Goal: Information Seeking & Learning: Learn about a topic

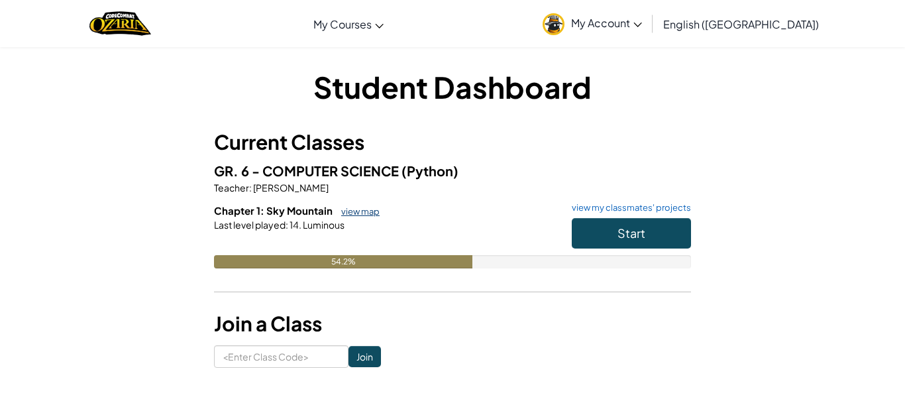
click at [350, 213] on link "view map" at bounding box center [357, 211] width 45 height 11
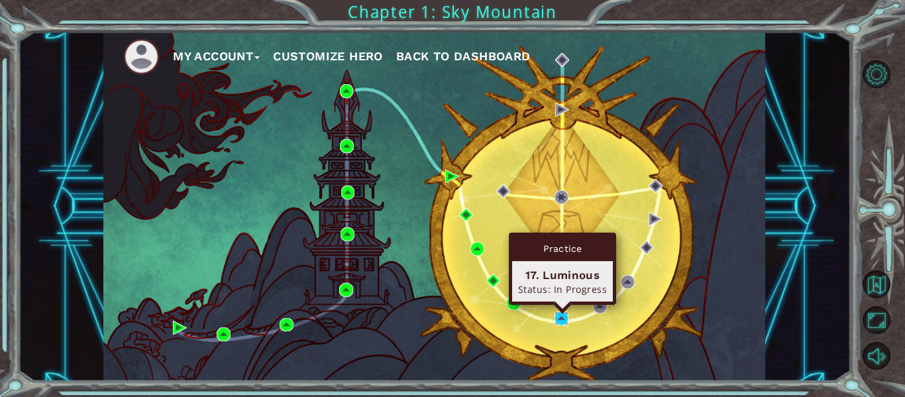
click at [561, 317] on img at bounding box center [562, 318] width 14 height 14
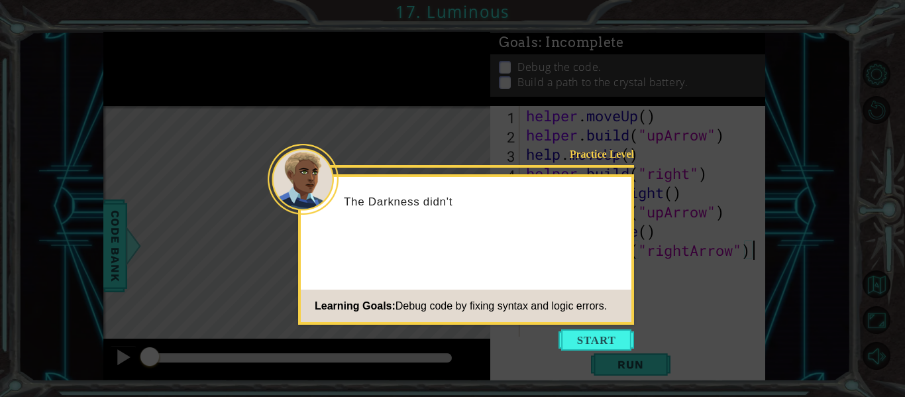
click at [606, 325] on icon at bounding box center [452, 198] width 905 height 397
click at [615, 341] on button "Start" at bounding box center [597, 339] width 76 height 21
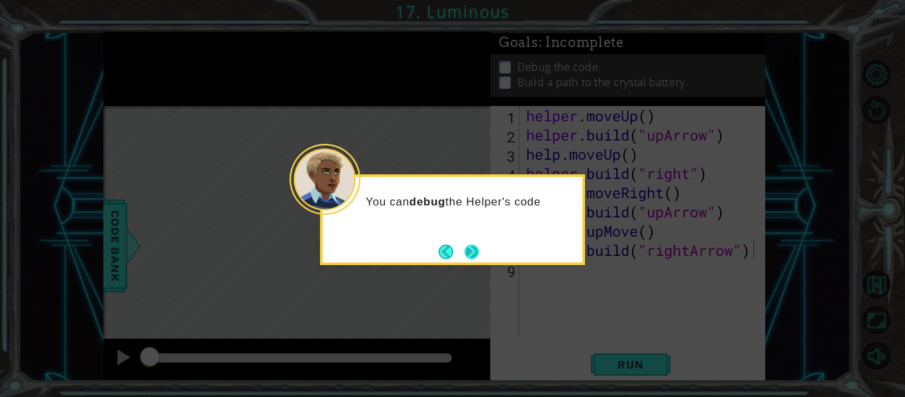
click at [473, 248] on button "Next" at bounding box center [471, 251] width 21 height 21
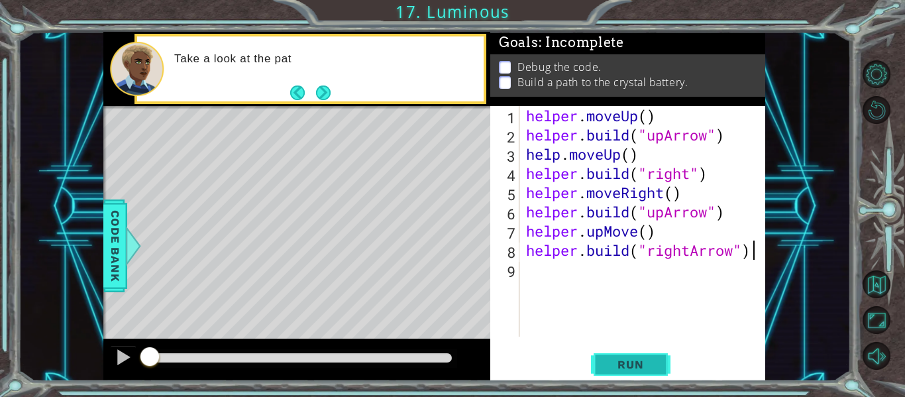
click at [626, 356] on button "Run" at bounding box center [631, 364] width 80 height 27
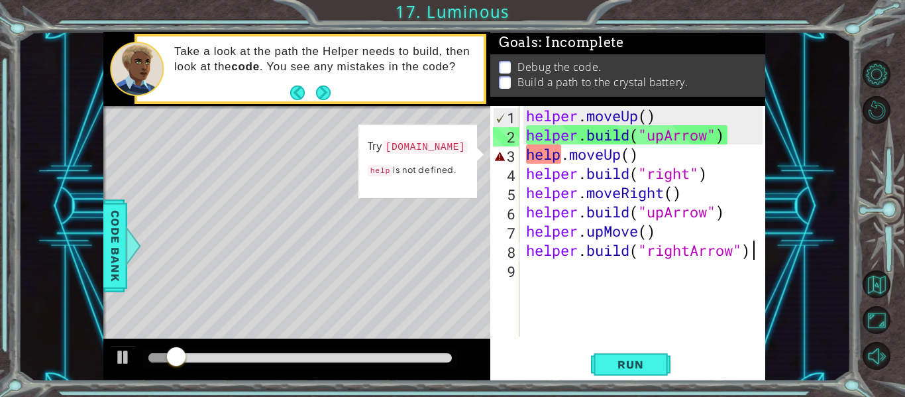
click at [651, 347] on div "[DOMAIN_NAME]("rightArrow") 1 2 3 4 5 6 7 8 9 helper . moveUp ( ) helper . buil…" at bounding box center [627, 243] width 275 height 275
click at [657, 360] on button "Run" at bounding box center [631, 364] width 80 height 27
click at [656, 358] on span "Run" at bounding box center [630, 364] width 52 height 13
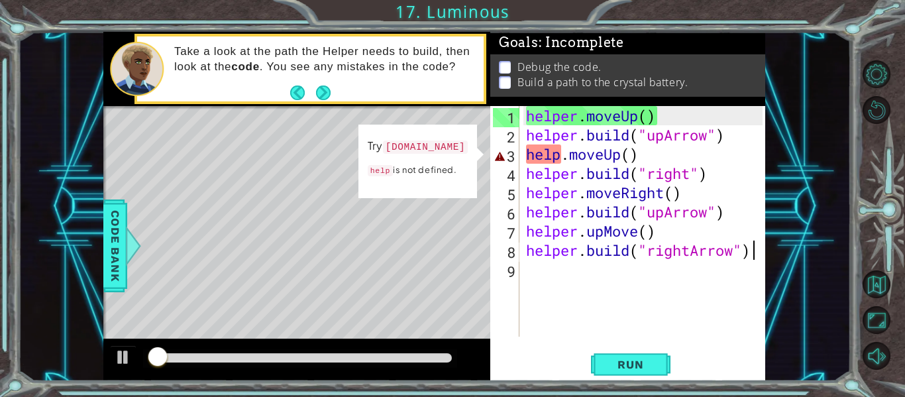
click at [559, 150] on div "helper . moveUp ( ) helper . build ( "upArrow" ) help . moveUp ( ) helper . bui…" at bounding box center [646, 240] width 246 height 269
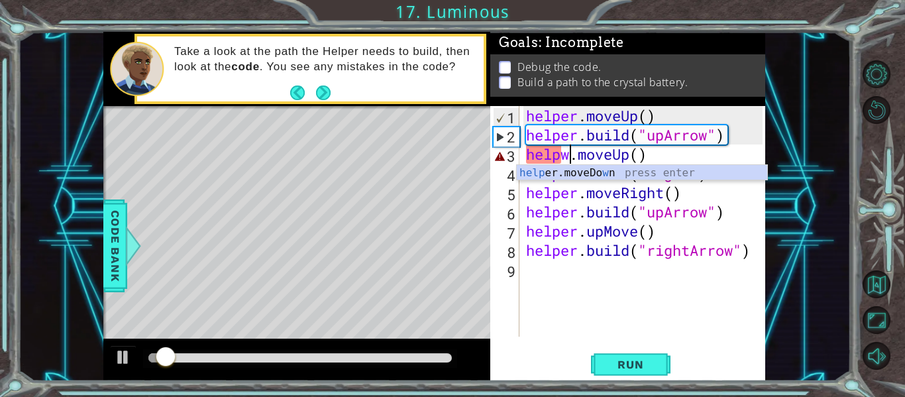
scroll to position [0, 3]
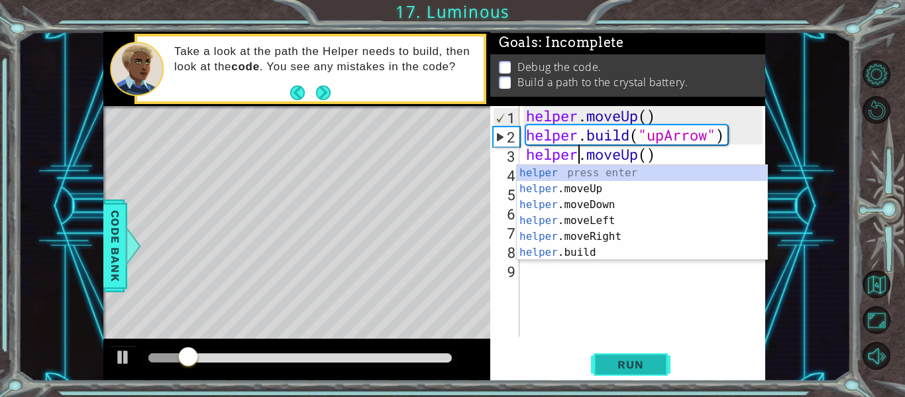
click at [637, 355] on button "Run" at bounding box center [631, 364] width 80 height 27
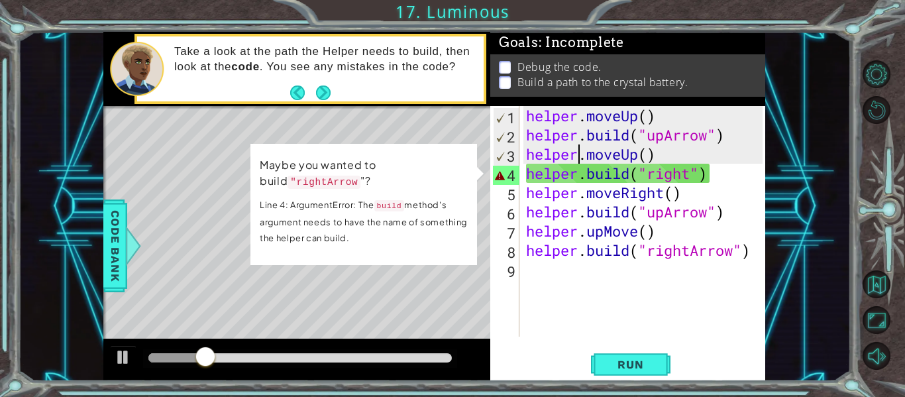
click at [689, 174] on div "helper . moveUp ( ) helper . build ( "upArrow" ) helper . moveUp ( ) helper . b…" at bounding box center [646, 240] width 246 height 269
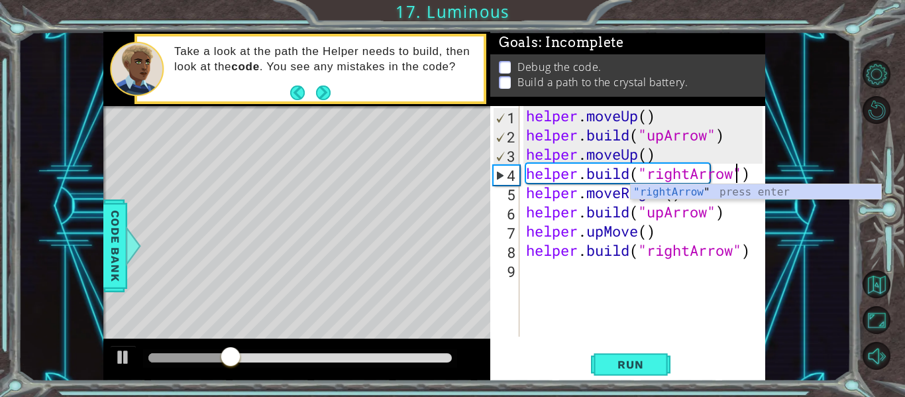
scroll to position [0, 10]
click at [661, 363] on button "Run" at bounding box center [631, 364] width 80 height 27
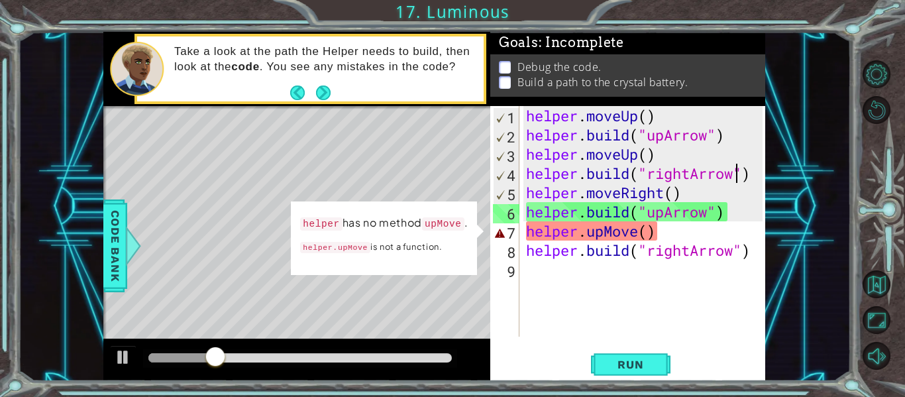
click at [639, 232] on div "helper . moveUp ( ) helper . build ( "upArrow" ) helper . moveUp ( ) helper . b…" at bounding box center [646, 240] width 246 height 269
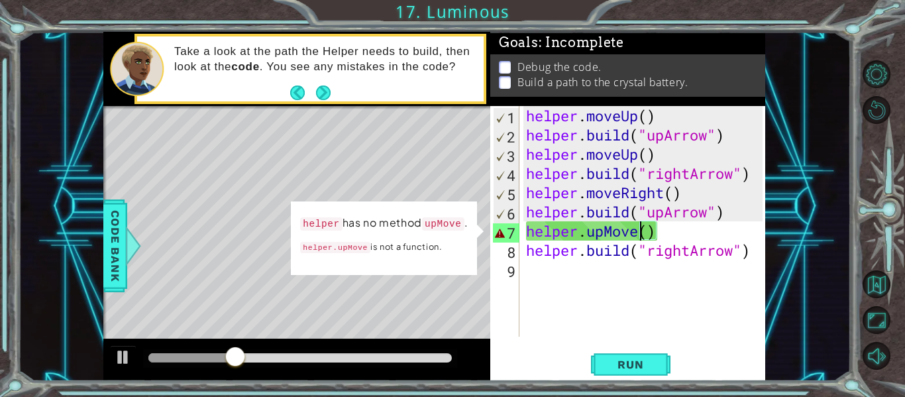
click at [612, 231] on div "helper . moveUp ( ) helper . build ( "upArrow" ) helper . moveUp ( ) helper . b…" at bounding box center [646, 240] width 246 height 269
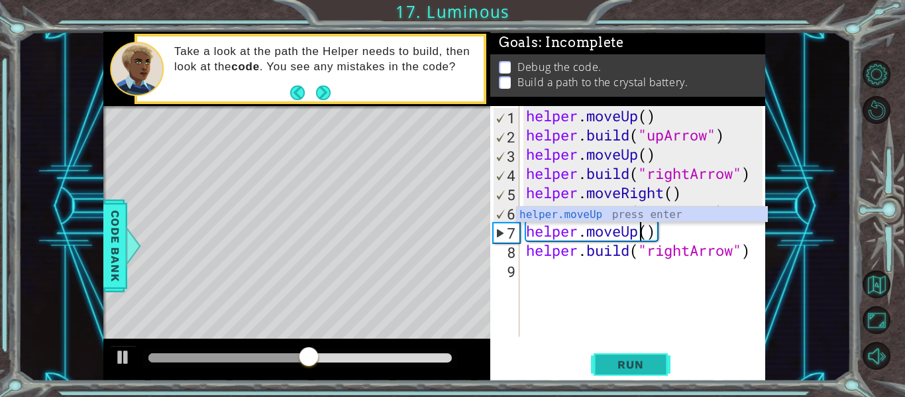
type textarea "helper.moveUp()"
click at [649, 361] on span "Run" at bounding box center [630, 364] width 52 height 13
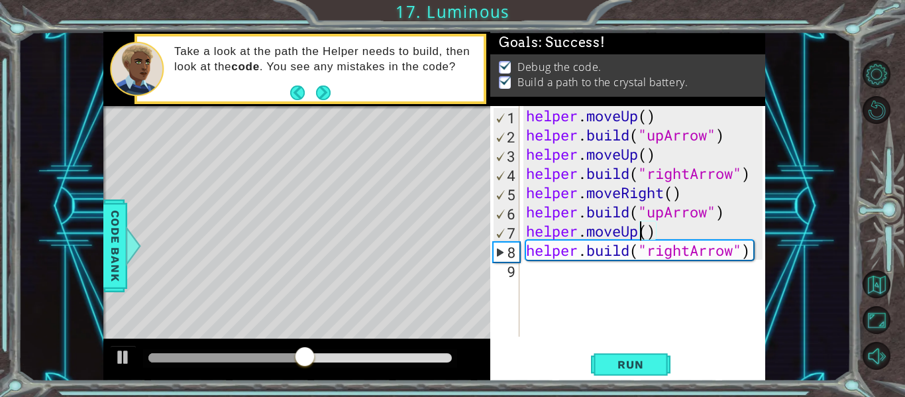
click at [663, 329] on div "helper . moveUp ( ) helper . build ( "upArrow" ) helper . moveUp ( ) helper . b…" at bounding box center [646, 240] width 246 height 269
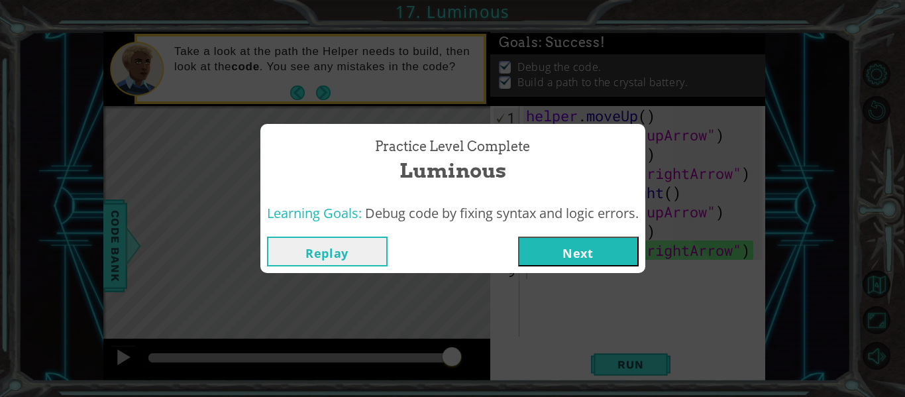
click at [606, 249] on button "Next" at bounding box center [578, 252] width 121 height 30
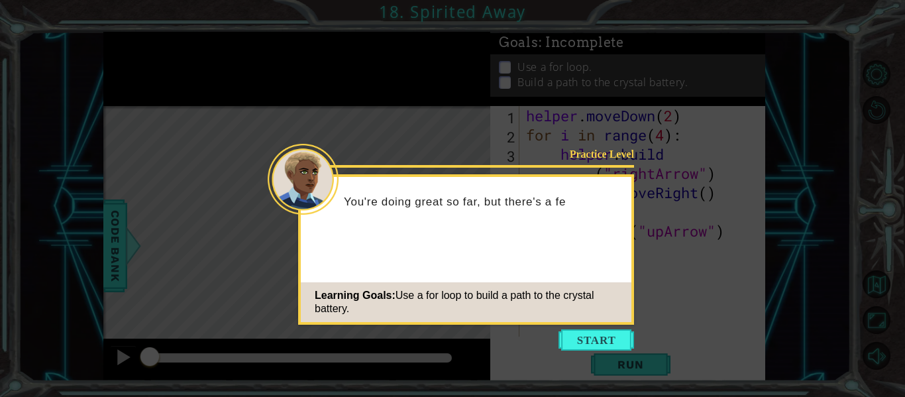
click at [618, 316] on footer "Learning Goals: Use a for loop to build a path to the crystal battery." at bounding box center [466, 302] width 331 height 40
click at [625, 340] on button "Start" at bounding box center [597, 339] width 76 height 21
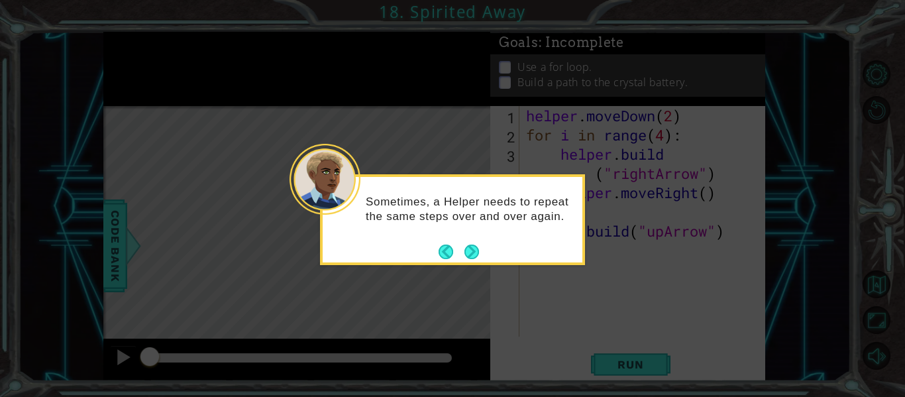
click at [484, 250] on div "Sometimes, a Helper needs to repeat the same steps over and over again." at bounding box center [452, 219] width 265 height 91
click at [470, 248] on button "Next" at bounding box center [471, 252] width 15 height 15
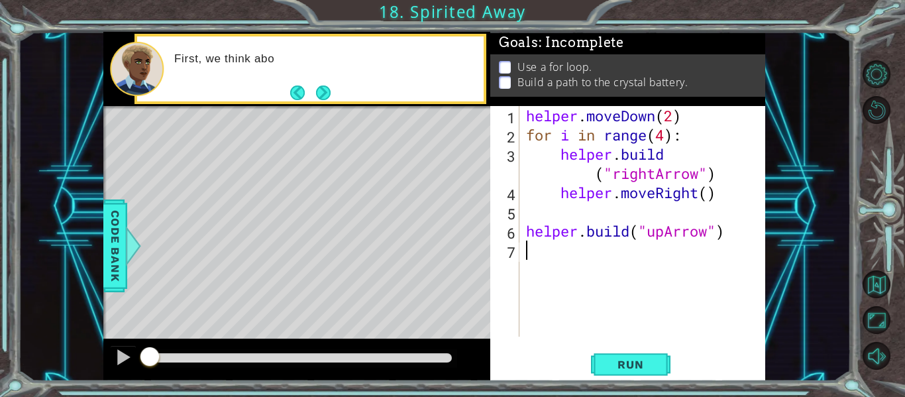
click at [573, 273] on div "helper . moveDown ( 2 ) for i in range ( 4 ) : helper . build ( "rightArrow" ) …" at bounding box center [646, 240] width 246 height 269
click at [559, 190] on div "helper . moveDown ( 2 ) for i in range ( 4 ) : helper . build ( "rightArrow" ) …" at bounding box center [646, 240] width 246 height 269
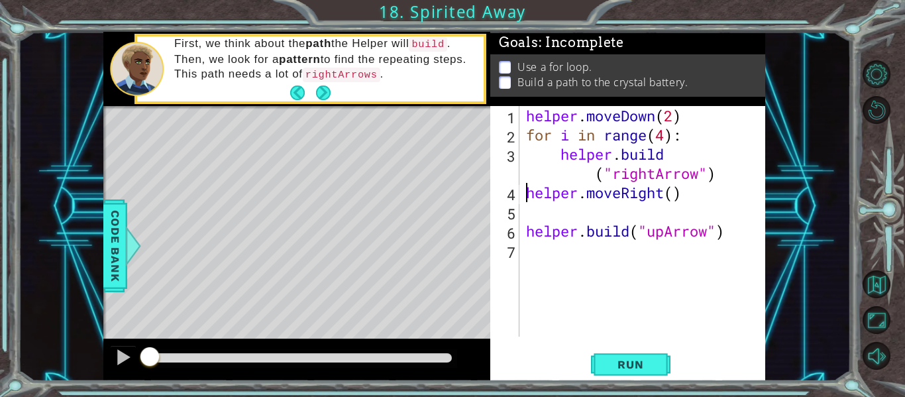
click at [597, 172] on div "helper . moveDown ( 2 ) for i in range ( 4 ) : helper . build ( "rightArrow" ) …" at bounding box center [646, 240] width 246 height 269
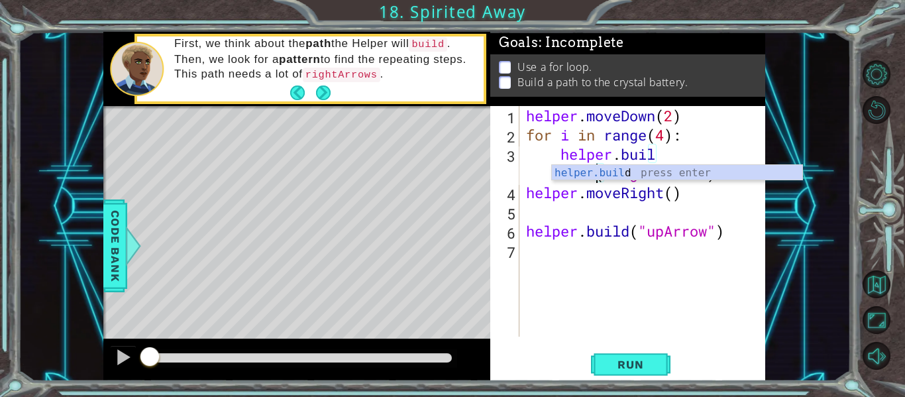
scroll to position [0, 7]
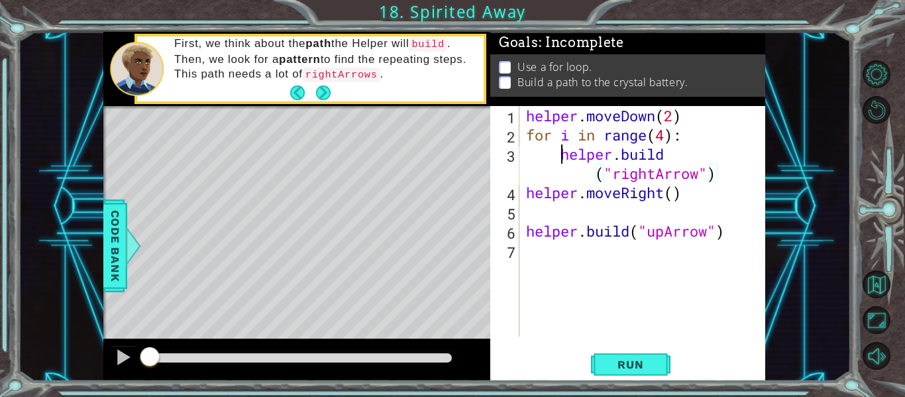
click at [559, 156] on div "helper . moveDown ( 2 ) for i in range ( 4 ) : helper . build ( "rightArrow" ) …" at bounding box center [646, 240] width 246 height 269
type textarea "[DOMAIN_NAME]("rightArrow")"
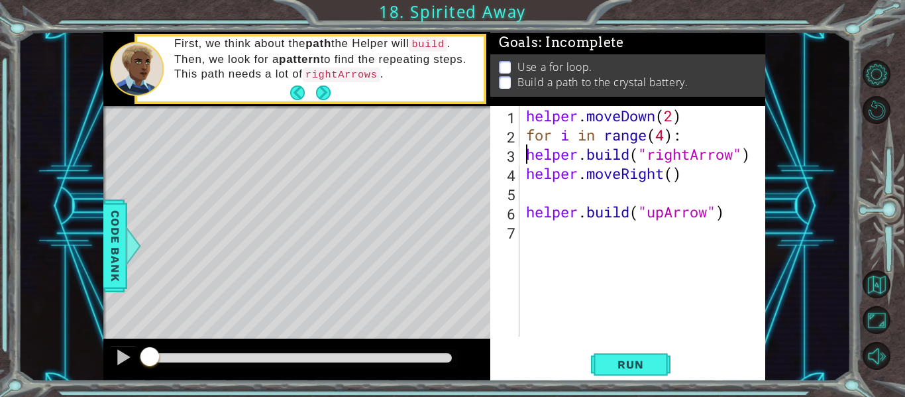
click at [580, 190] on div "helper . moveDown ( 2 ) for i in range ( 4 ) : helper . build ( "rightArrow" ) …" at bounding box center [646, 240] width 246 height 269
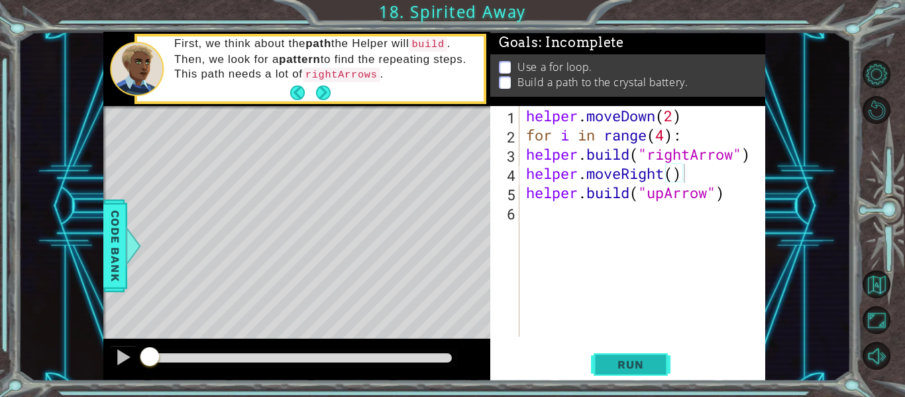
click at [657, 362] on button "Run" at bounding box center [631, 364] width 80 height 27
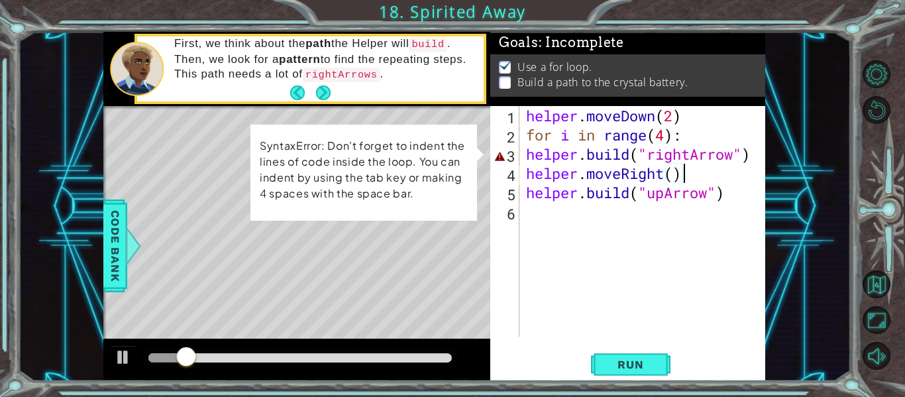
click at [524, 152] on div "helper . moveDown ( 2 ) for i in range ( 4 ) : helper . build ( "rightArrow" ) …" at bounding box center [646, 240] width 246 height 269
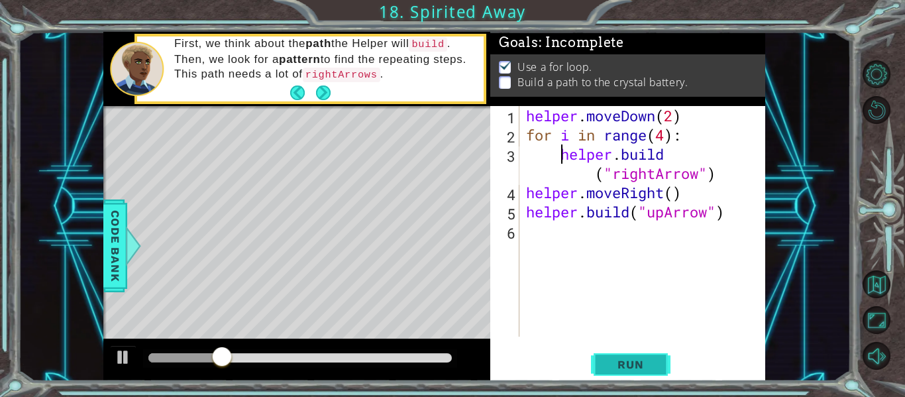
click at [659, 362] on button "Run" at bounding box center [631, 364] width 80 height 27
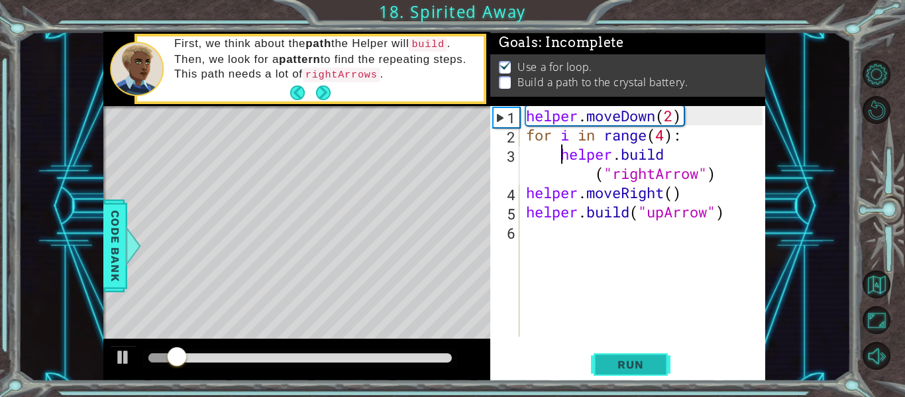
click at [655, 368] on span "Run" at bounding box center [630, 364] width 52 height 13
click at [658, 370] on button "Run" at bounding box center [631, 364] width 80 height 27
click at [671, 219] on div "helper . moveDown ( 2 ) for i in range ( 4 ) : helper . build ( "rightArrow" ) …" at bounding box center [646, 240] width 246 height 269
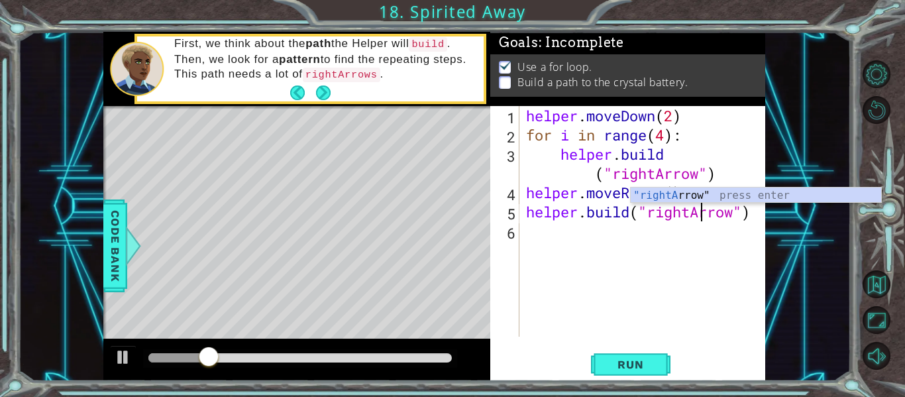
scroll to position [0, 9]
click at [663, 362] on button "Run" at bounding box center [631, 364] width 80 height 27
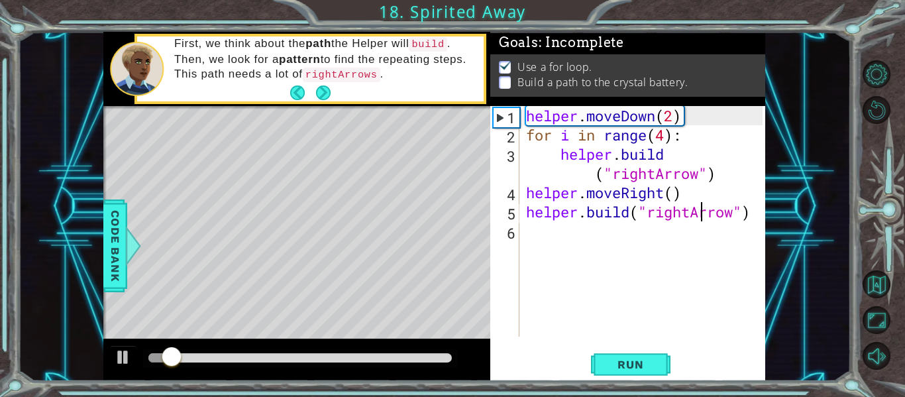
click at [633, 217] on div "helper . moveDown ( 2 ) for i in range ( 4 ) : helper . build ( "rightArrow" ) …" at bounding box center [646, 240] width 246 height 269
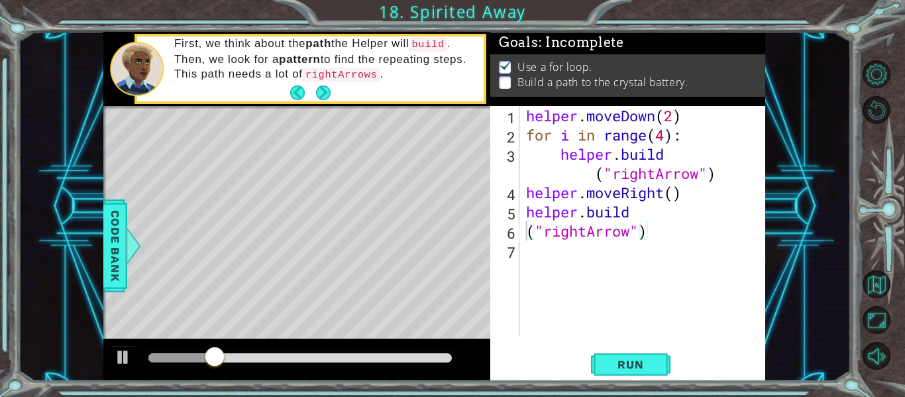
click at [530, 237] on div "helper . moveDown ( 2 ) for i in range ( 4 ) : helper . build ( "rightArrow" ) …" at bounding box center [646, 240] width 246 height 269
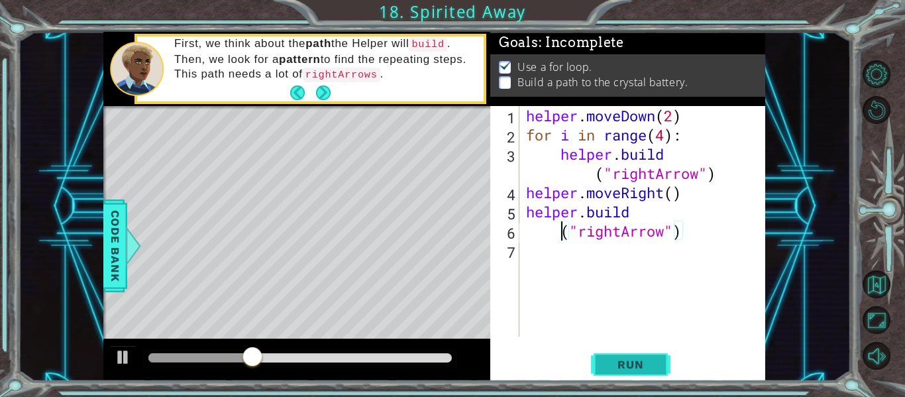
click at [616, 373] on button "Run" at bounding box center [631, 364] width 80 height 27
click at [598, 354] on button "Run" at bounding box center [631, 364] width 80 height 27
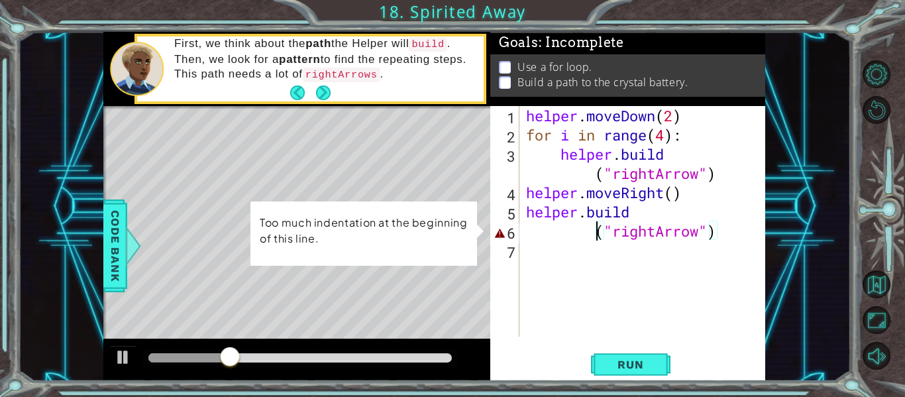
type textarea "("rightArrow")"
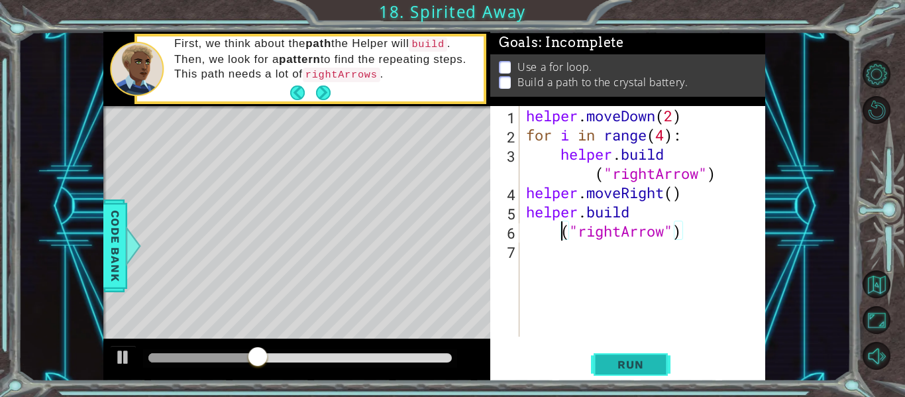
click at [633, 358] on span "Run" at bounding box center [630, 364] width 52 height 13
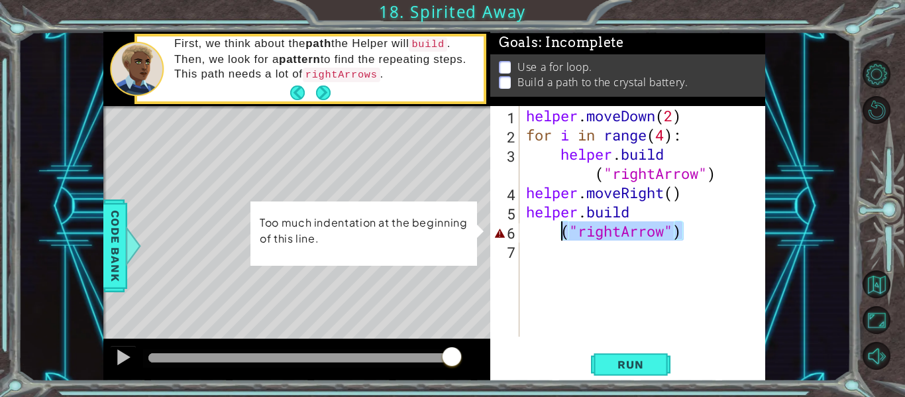
drag, startPoint x: 703, startPoint y: 239, endPoint x: 563, endPoint y: 232, distance: 140.6
click at [563, 232] on div "helper . moveDown ( 2 ) for i in range ( 4 ) : helper . build ( "rightArrow" ) …" at bounding box center [646, 240] width 246 height 269
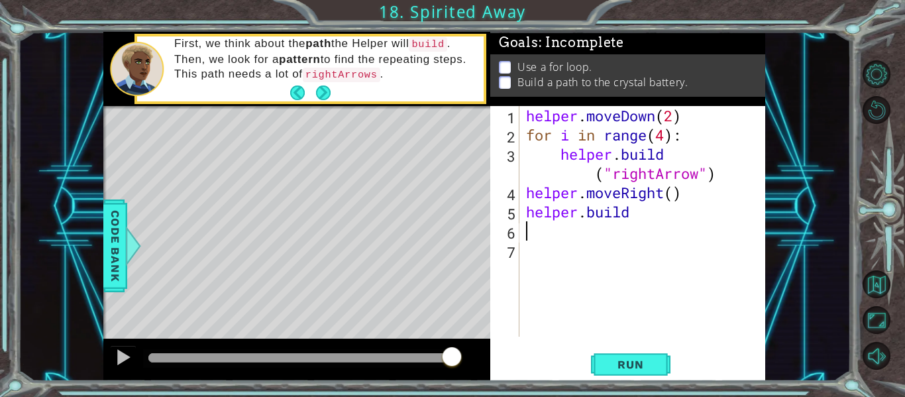
scroll to position [0, 0]
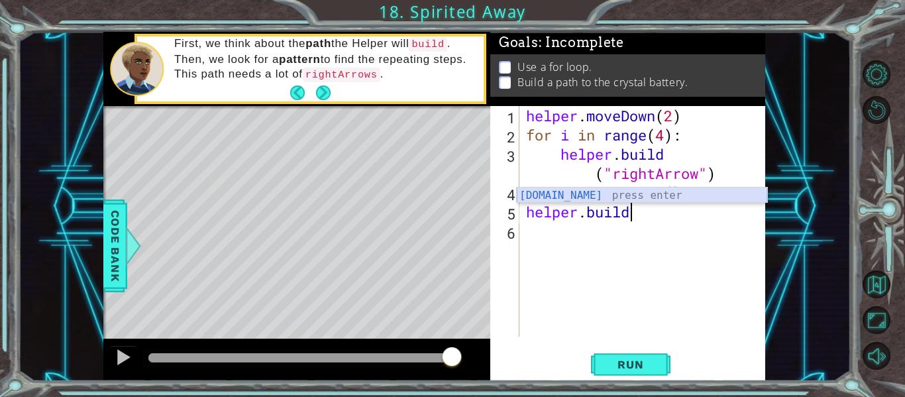
click at [569, 193] on div "[DOMAIN_NAME] press enter" at bounding box center [642, 212] width 250 height 48
type textarea "[DOMAIN_NAME]("rightArrow")"
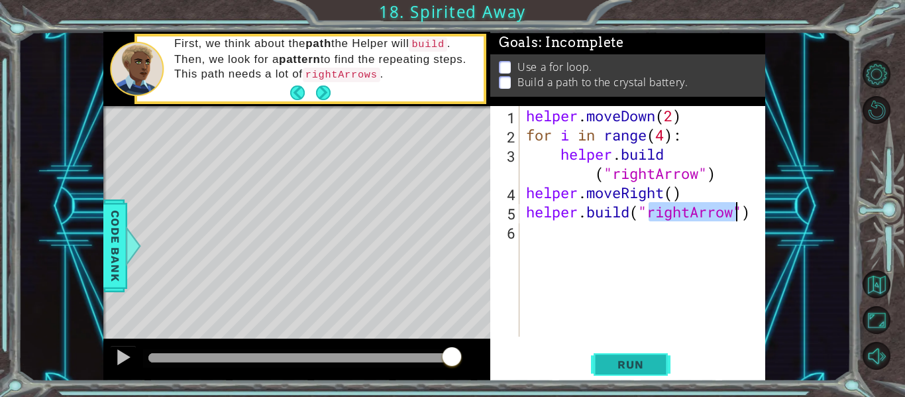
click at [662, 370] on button "Run" at bounding box center [631, 364] width 80 height 27
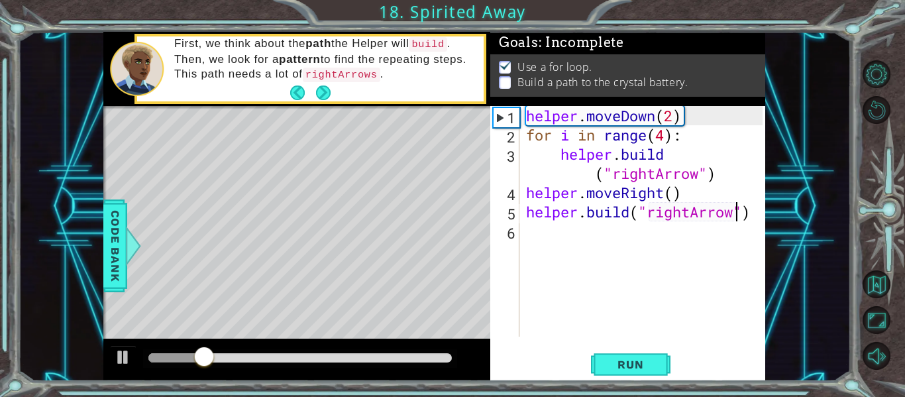
click at [618, 232] on div "helper . moveDown ( 2 ) for i in range ( 4 ) : helper . build ( "rightArrow" ) …" at bounding box center [646, 240] width 246 height 269
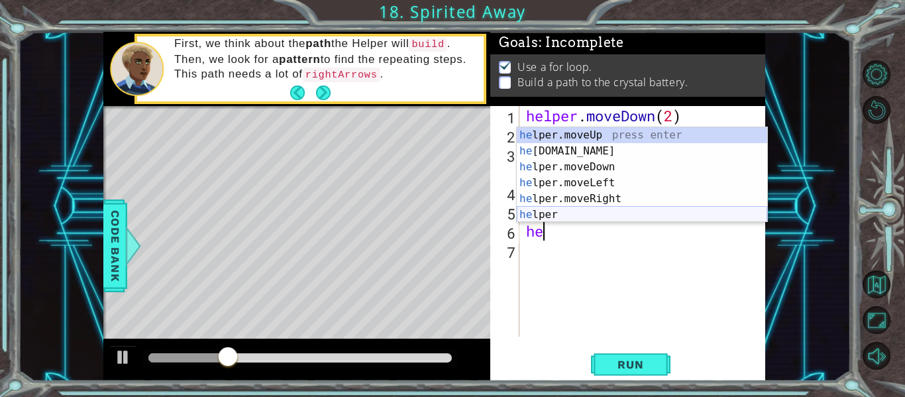
click at [618, 216] on div "he lper.moveUp press enter he [DOMAIN_NAME] press enter he lper.moveDown press …" at bounding box center [642, 190] width 250 height 127
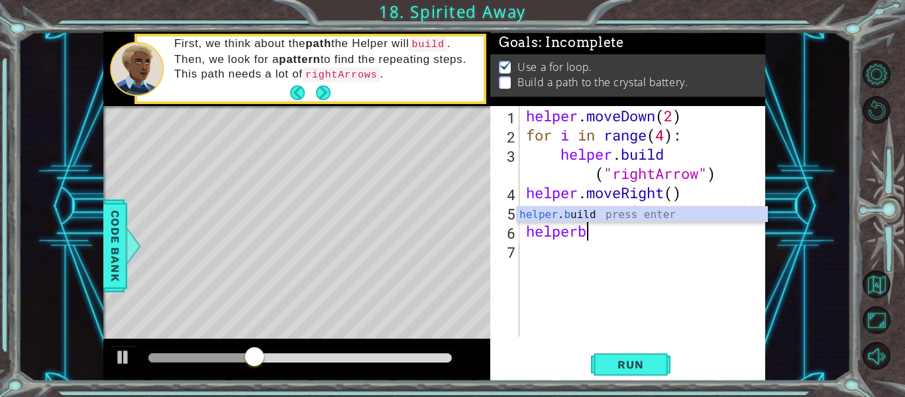
scroll to position [0, 3]
click at [576, 217] on div "helper . bu ild press enter" at bounding box center [642, 231] width 250 height 48
type textarea "[DOMAIN_NAME]("rightArrow")"
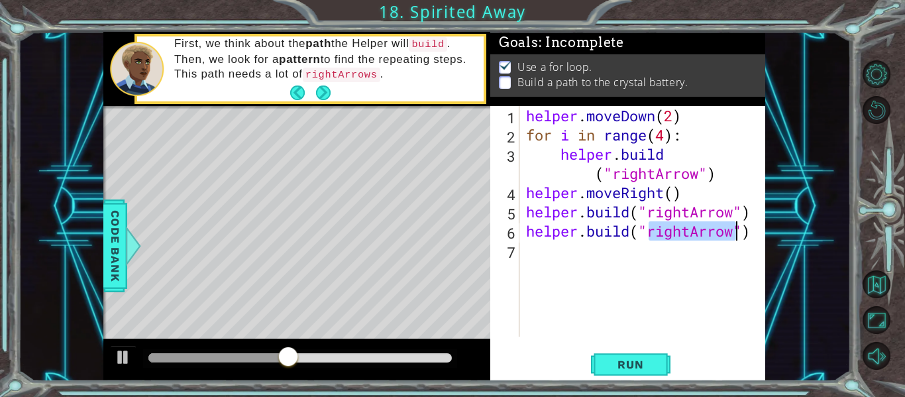
click at [604, 277] on div "helper . moveDown ( 2 ) for i in range ( 4 ) : helper . build ( "rightArrow" ) …" at bounding box center [646, 240] width 246 height 269
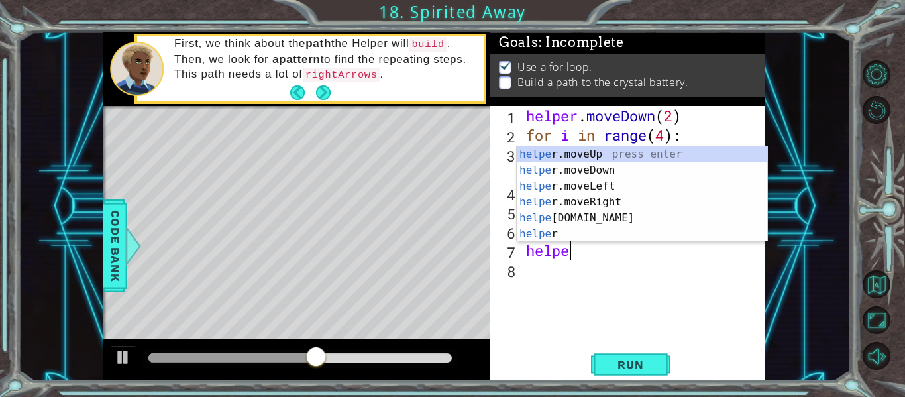
scroll to position [0, 2]
click at [574, 232] on div "helper press enter helper .moveUp press enter helper .moveDown press enter help…" at bounding box center [642, 209] width 250 height 127
type textarea "[DOMAIN_NAME]("rightArrow")"
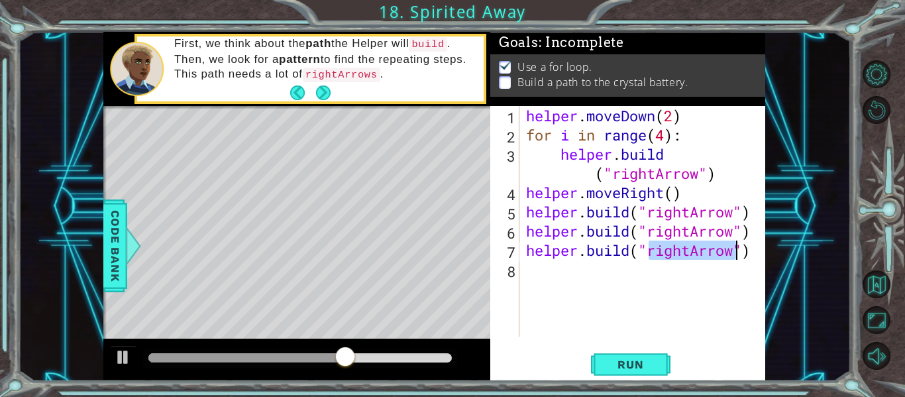
click at [696, 322] on div "helper . moveDown ( 2 ) for i in range ( 4 ) : helper . build ( "rightArrow" ) …" at bounding box center [646, 240] width 246 height 269
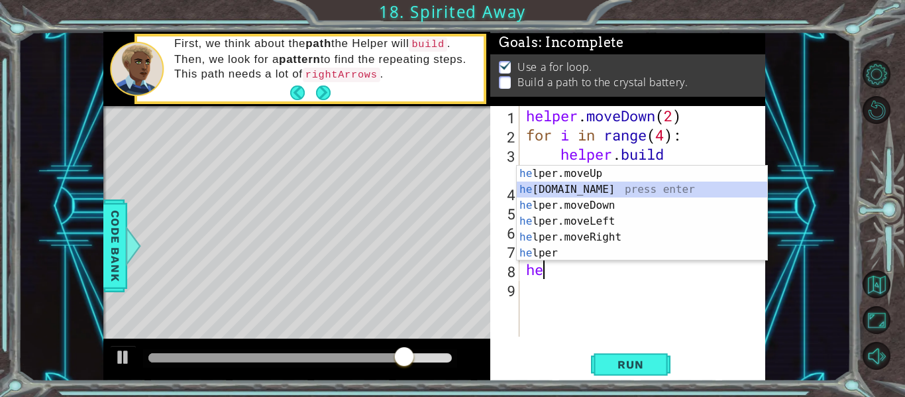
click at [593, 186] on div "he lper.moveUp press enter he [DOMAIN_NAME] press enter he lper.moveDown press …" at bounding box center [642, 229] width 250 height 127
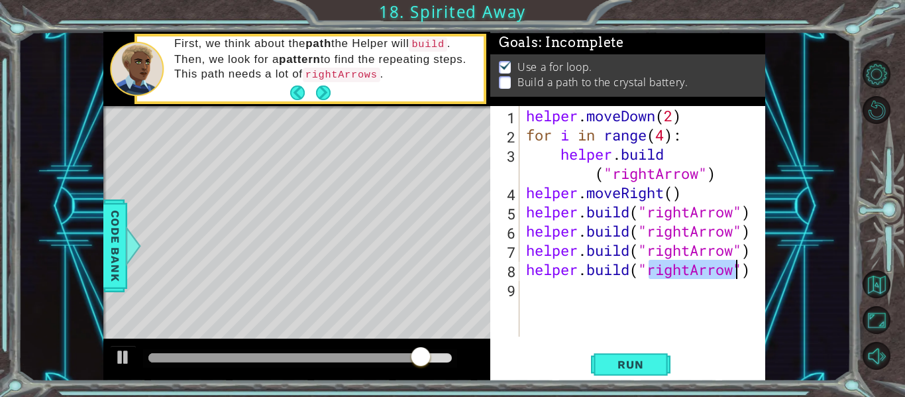
type textarea "[DOMAIN_NAME]("rightArrow")"
click at [724, 355] on div "Run" at bounding box center [630, 364] width 275 height 27
click at [609, 303] on div "helper . moveDown ( 2 ) for i in range ( 4 ) : helper . build ( "rightArrow" ) …" at bounding box center [646, 240] width 246 height 269
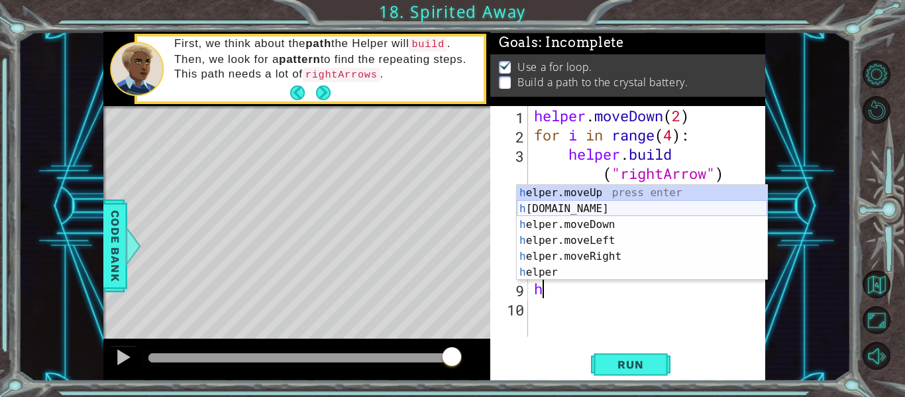
click at [558, 211] on div "h elper.moveUp press enter h [DOMAIN_NAME] press enter h elper.moveDown press e…" at bounding box center [642, 248] width 250 height 127
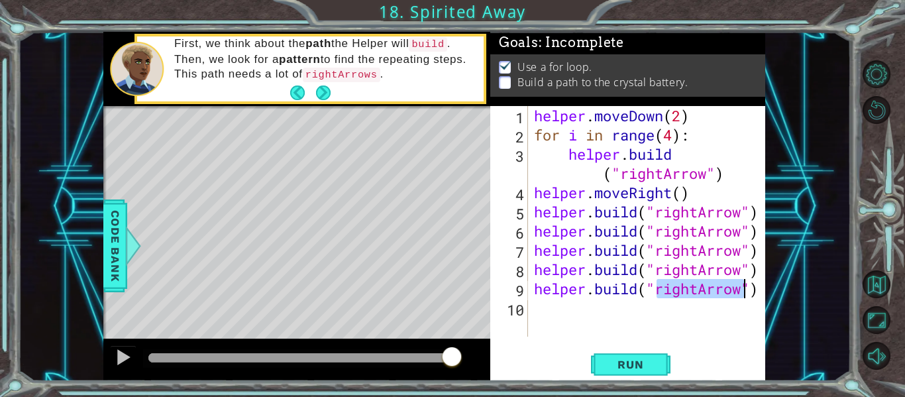
click at [700, 286] on div "helper . moveDown ( 2 ) for i in range ( 4 ) : helper . build ( "rightArrow" ) …" at bounding box center [646, 221] width 231 height 231
type textarea "[DOMAIN_NAME]("upArrow")"
click at [708, 309] on div "helper . moveDown ( 2 ) for i in range ( 4 ) : helper . build ( "rightArrow" ) …" at bounding box center [650, 240] width 238 height 269
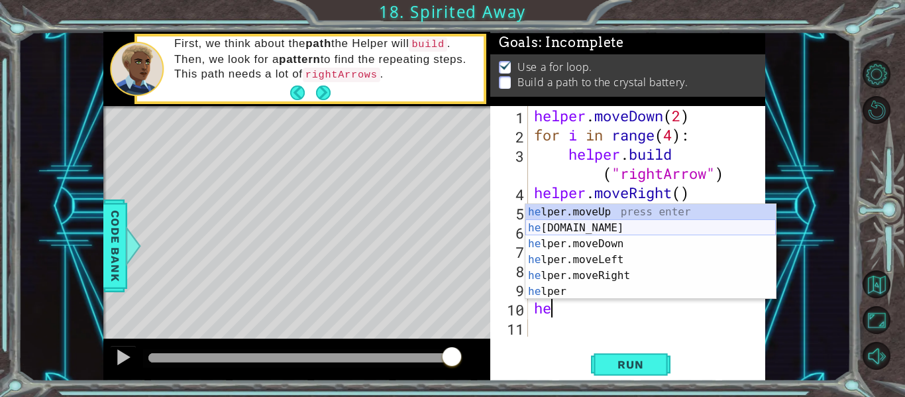
click at [582, 227] on div "he lper.moveUp press enter he [DOMAIN_NAME] press enter he lper.moveDown press …" at bounding box center [650, 267] width 250 height 127
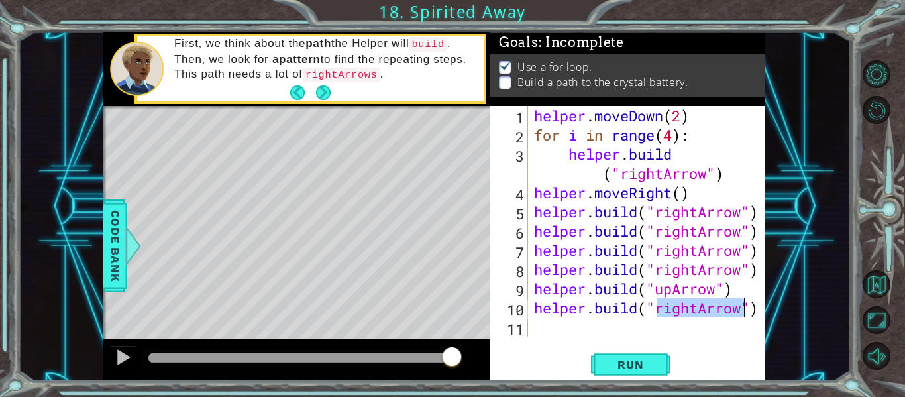
click at [698, 309] on div "helper . moveDown ( 2 ) for i in range ( 4 ) : helper . build ( "rightArrow" ) …" at bounding box center [646, 221] width 231 height 231
click at [671, 358] on div "Run" at bounding box center [630, 364] width 275 height 27
click at [663, 358] on button "Run" at bounding box center [631, 364] width 80 height 27
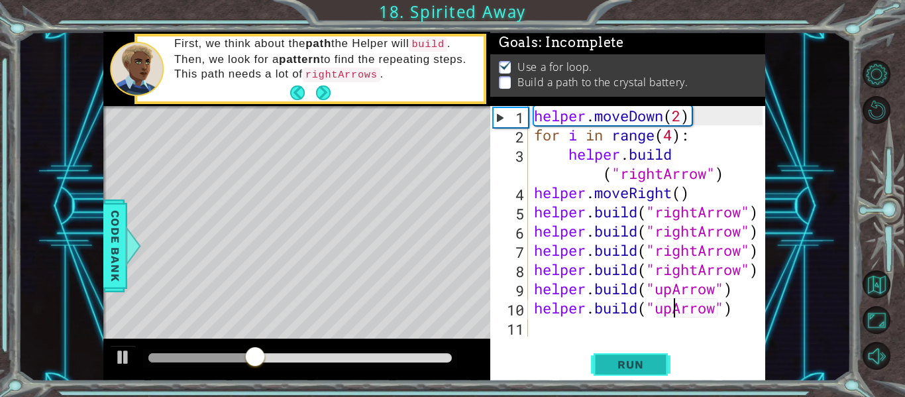
click at [641, 359] on span "Run" at bounding box center [630, 364] width 52 height 13
click at [645, 366] on span "Run" at bounding box center [630, 364] width 52 height 13
click at [644, 364] on span "Run" at bounding box center [630, 364] width 52 height 13
click at [757, 213] on div "helper . moveDown ( 2 ) for i in range ( 4 ) : helper . build ( "rightArrow" ) …" at bounding box center [650, 240] width 237 height 269
type textarea "[DOMAIN_NAME]("rightArrow")"
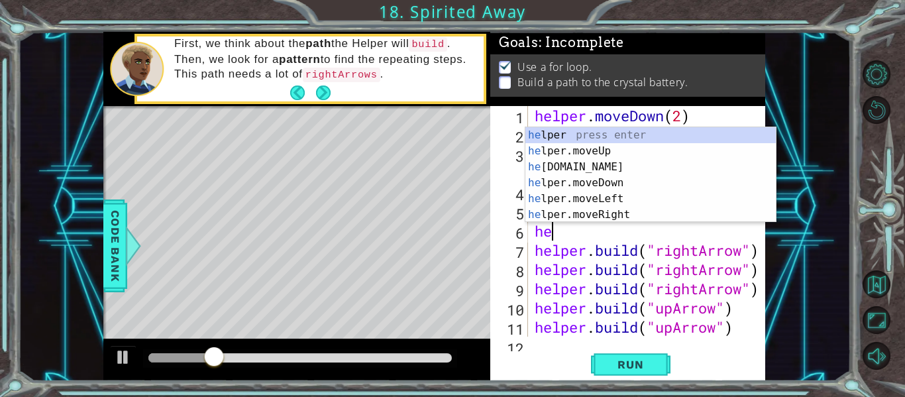
scroll to position [0, 1]
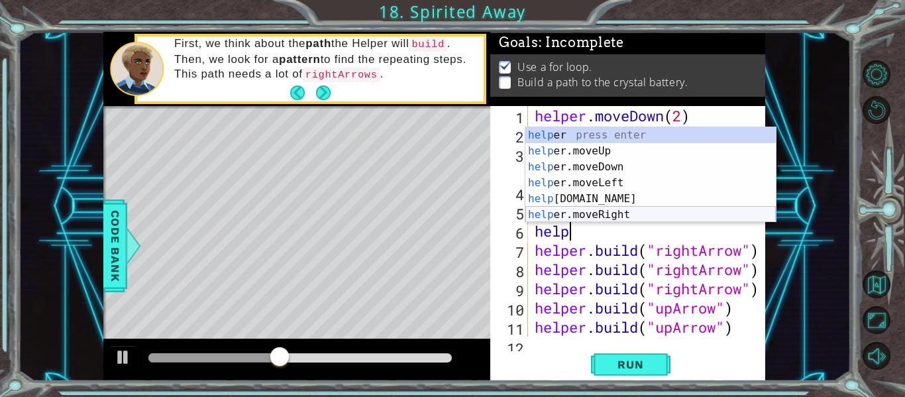
click at [745, 215] on div "help er press enter help er.moveUp press enter help er.moveDown press enter hel…" at bounding box center [650, 190] width 250 height 127
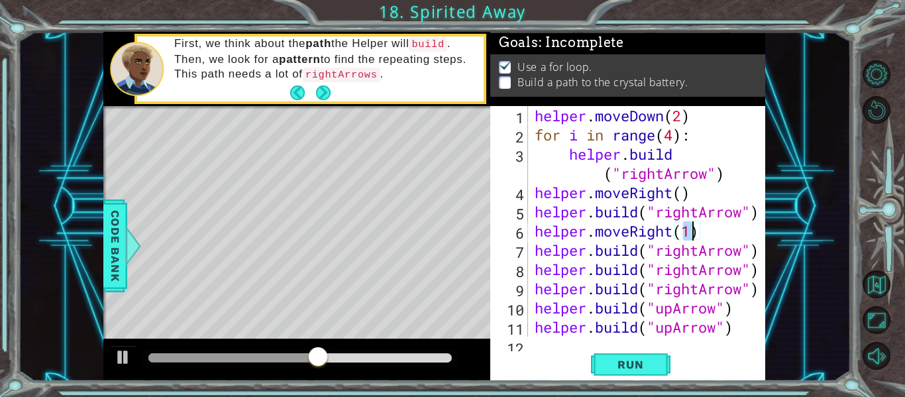
click at [761, 252] on div at bounding box center [755, 231] width 13 height 250
type textarea "[DOMAIN_NAME]("rightArrow")"
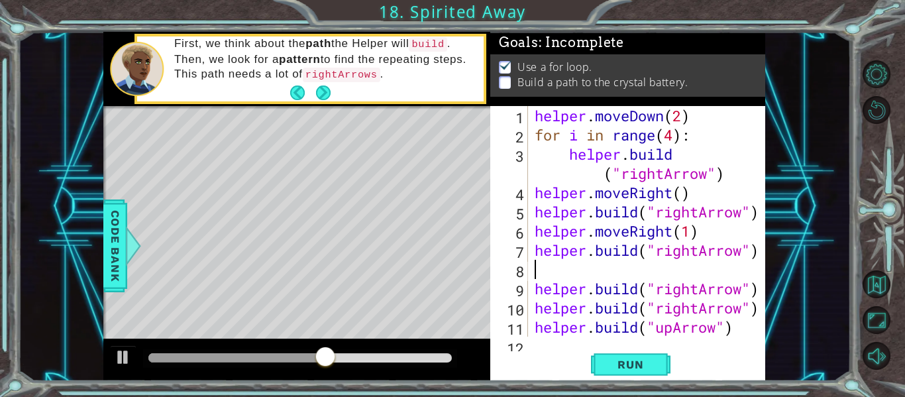
scroll to position [0, 0]
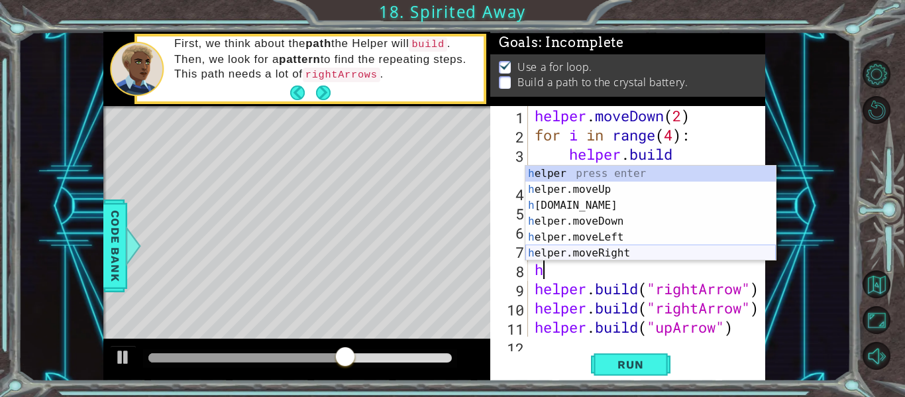
click at [627, 255] on div "h elper press enter h elper.moveUp press enter h [DOMAIN_NAME] press enter h el…" at bounding box center [650, 229] width 250 height 127
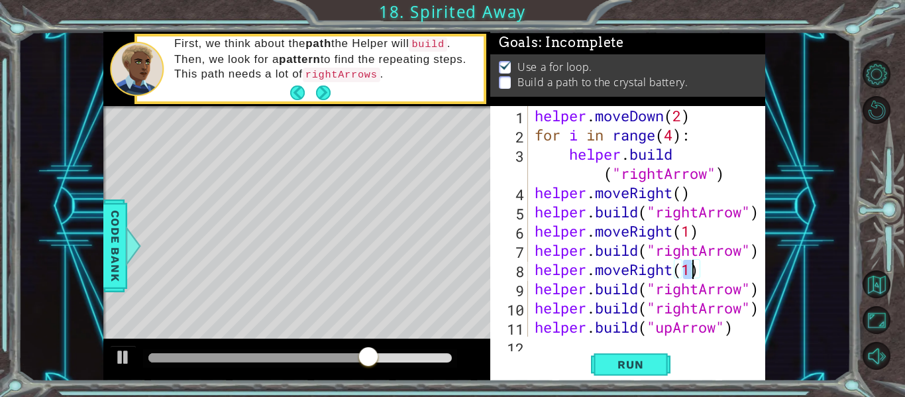
click at [763, 288] on div "helper . moveDown ( 2 ) for i in range ( 4 ) : helper . build ( "rightArrow" ) …" at bounding box center [650, 240] width 237 height 269
type textarea "[DOMAIN_NAME]("rightArrow")"
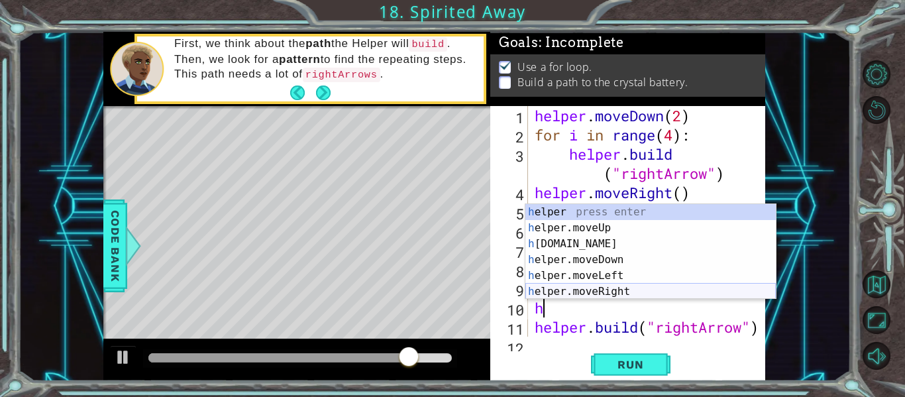
click at [676, 292] on div "h elper press enter h elper.moveUp press enter h [DOMAIN_NAME] press enter h el…" at bounding box center [650, 267] width 250 height 127
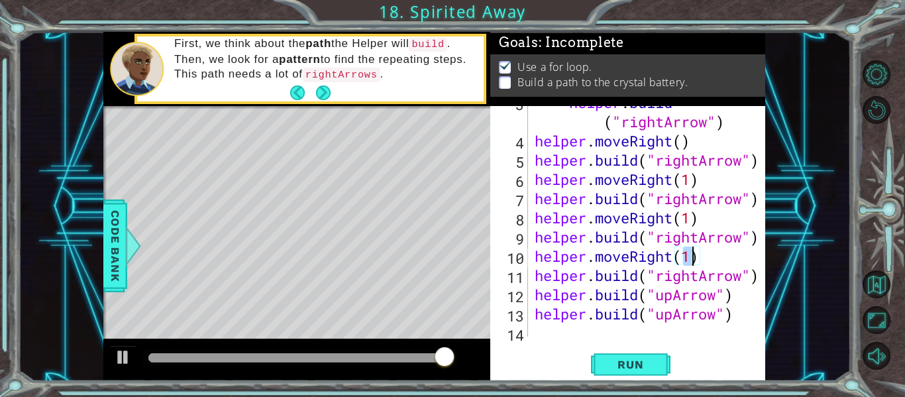
scroll to position [58, 0]
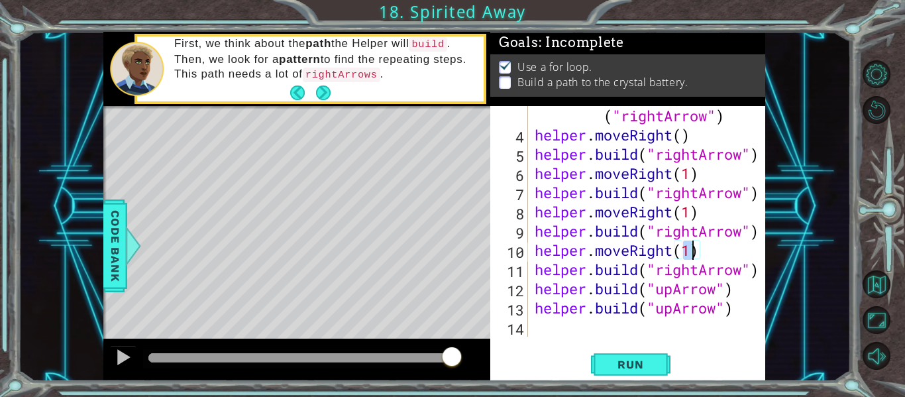
click at [760, 278] on div at bounding box center [755, 192] width 13 height 288
type textarea "[DOMAIN_NAME]("rightArrow")"
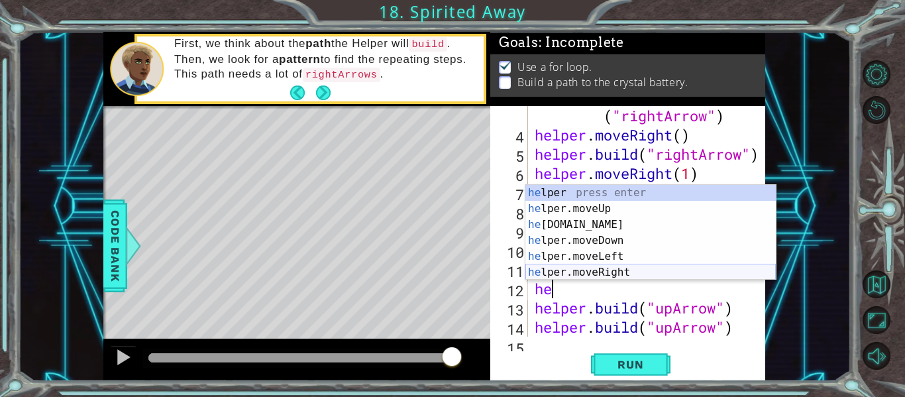
click at [671, 272] on div "he lper press enter he lper.moveUp press enter he [DOMAIN_NAME] press enter he …" at bounding box center [650, 248] width 250 height 127
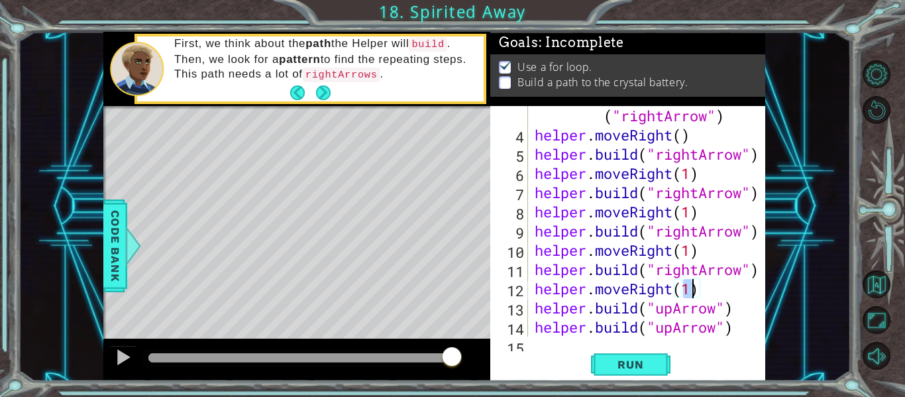
click at [749, 315] on div at bounding box center [755, 201] width 13 height 307
type textarea "[DOMAIN_NAME]("upArrow")"
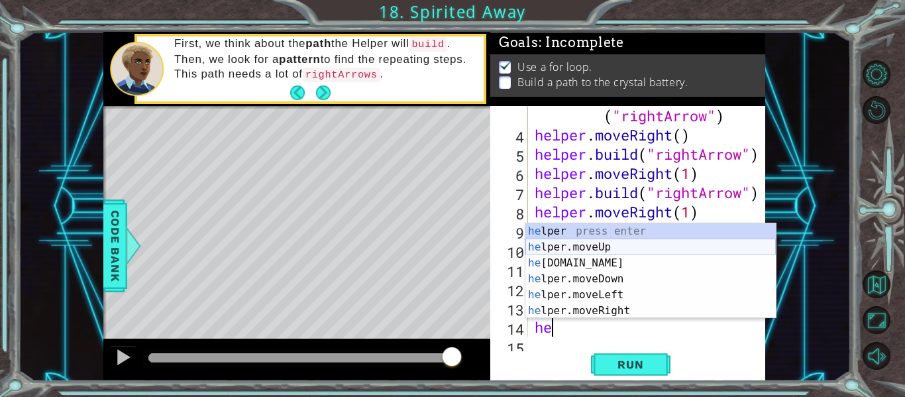
click at [651, 253] on div "he lper press enter he lper.moveUp press enter he [DOMAIN_NAME] press enter he …" at bounding box center [650, 286] width 250 height 127
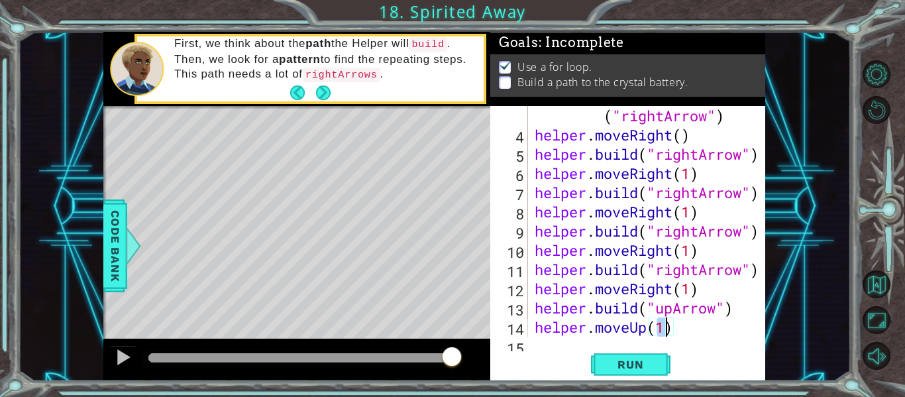
scroll to position [96, 0]
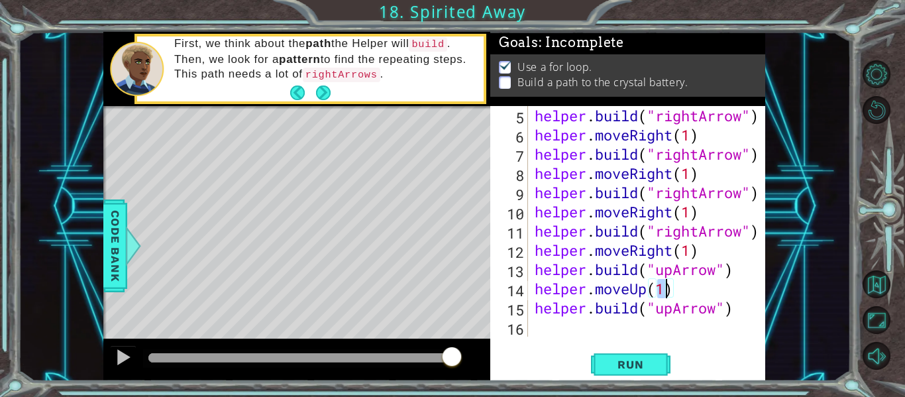
click at [752, 306] on div at bounding box center [755, 173] width 13 height 327
type textarea "[DOMAIN_NAME]("upArrow")"
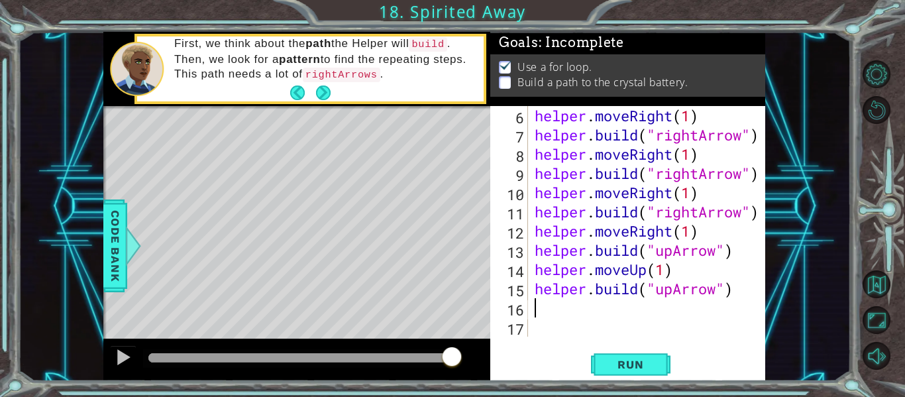
scroll to position [115, 0]
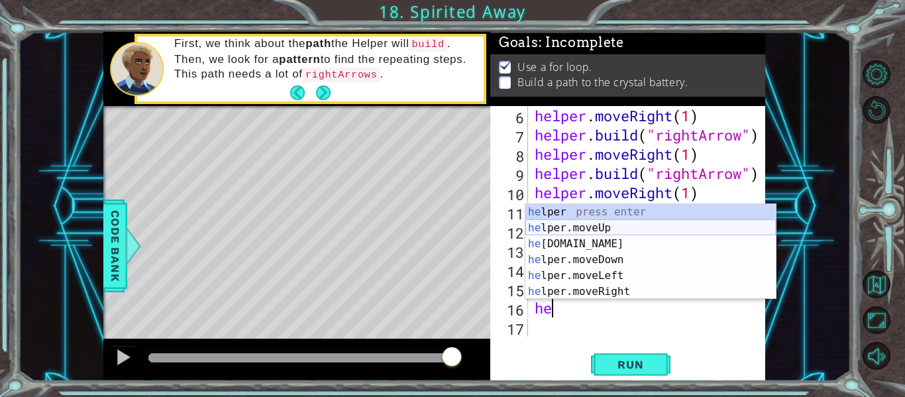
click at [641, 228] on div "he lper press enter he lper.moveUp press enter he [DOMAIN_NAME] press enter he …" at bounding box center [650, 267] width 250 height 127
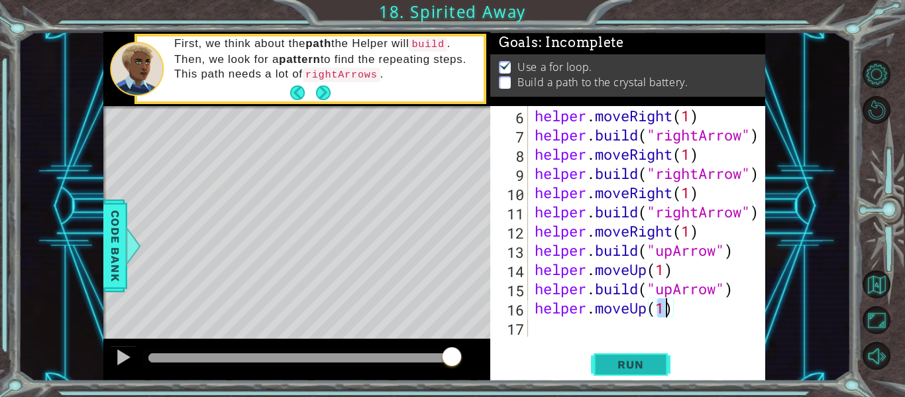
type textarea "helper.moveUp(1)"
click at [634, 365] on span "Run" at bounding box center [630, 364] width 52 height 13
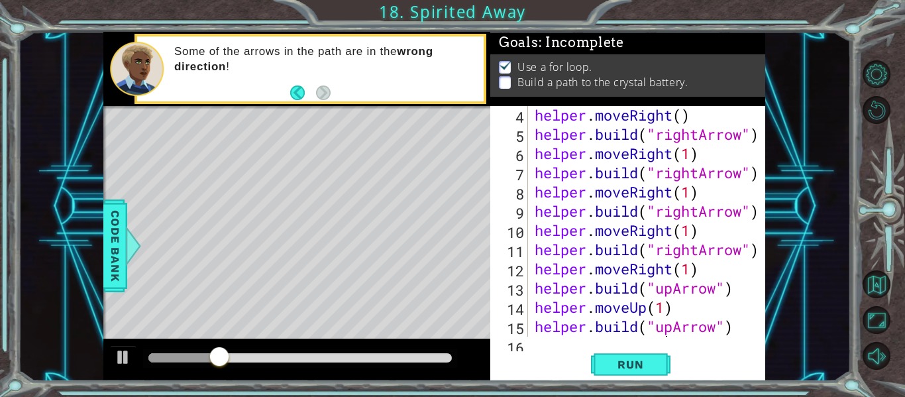
scroll to position [115, 0]
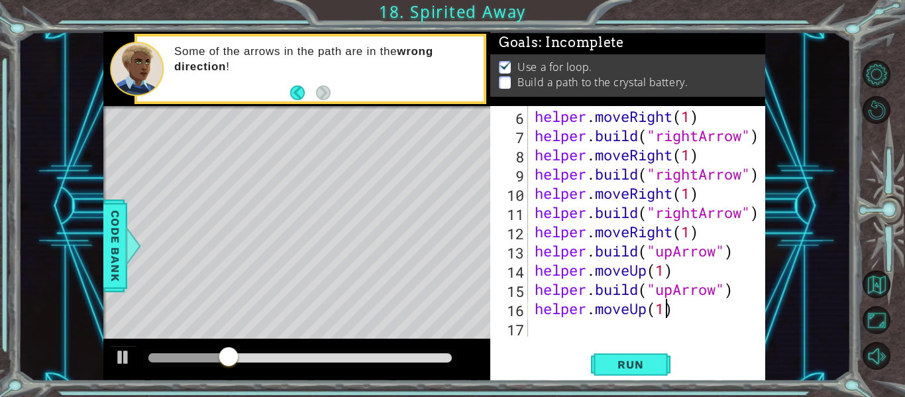
click at [612, 325] on div "helper . build ( "rightArrow" ) helper . moveRight ( 1 ) helper . build ( "righ…" at bounding box center [650, 221] width 237 height 269
type textarea "helper.moveUp(1)"
click at [575, 335] on div "helper . moveRight ( 1 ) helper . build ( "rightArrow" ) helper . moveRight ( 1…" at bounding box center [650, 240] width 237 height 269
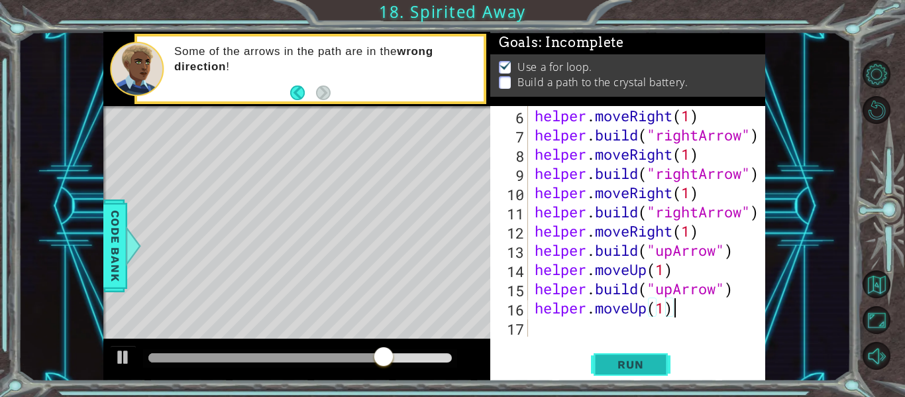
click at [620, 363] on span "Run" at bounding box center [630, 364] width 52 height 13
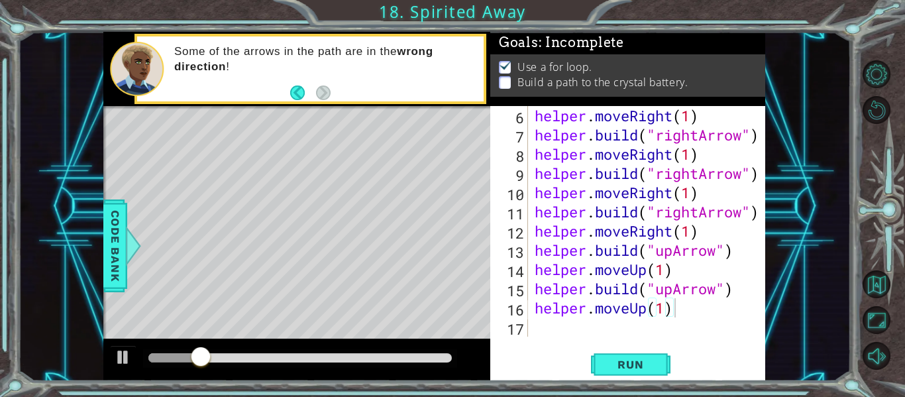
click at [763, 214] on div "helper.moveUp(1) 6 7 8 9 10 11 12 13 14 15 16 17 helper . moveRight ( 1 ) helpe…" at bounding box center [627, 243] width 275 height 275
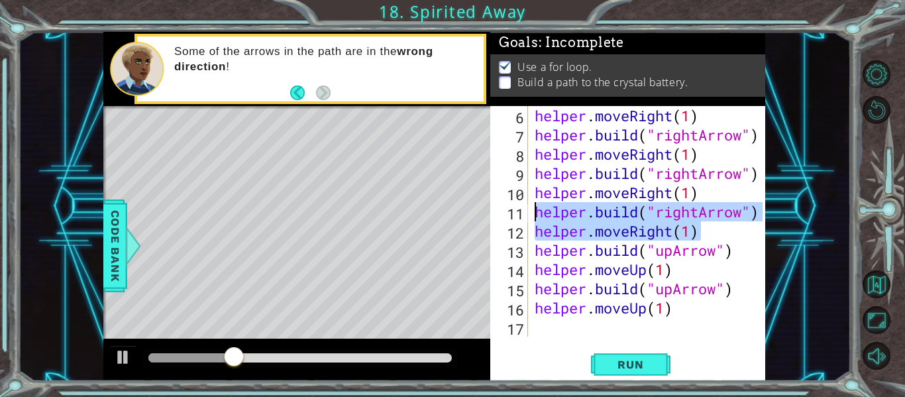
drag, startPoint x: 749, startPoint y: 235, endPoint x: 538, endPoint y: 201, distance: 213.4
click at [538, 201] on div "helper.moveUp(1) 6 7 8 9 10 11 12 13 14 15 16 17 helper . moveRight ( 1 ) helpe…" at bounding box center [626, 221] width 272 height 231
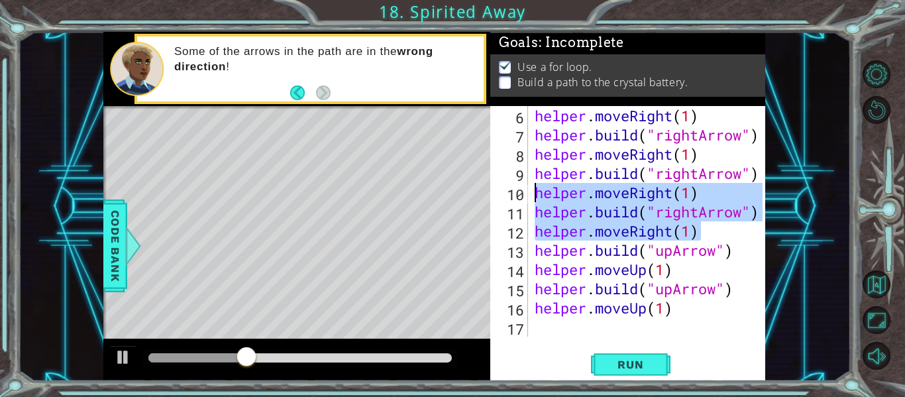
click at [543, 210] on div "helper . moveRight ( 1 ) helper . build ( "rightArrow" ) helper . moveRight ( 1…" at bounding box center [647, 221] width 231 height 231
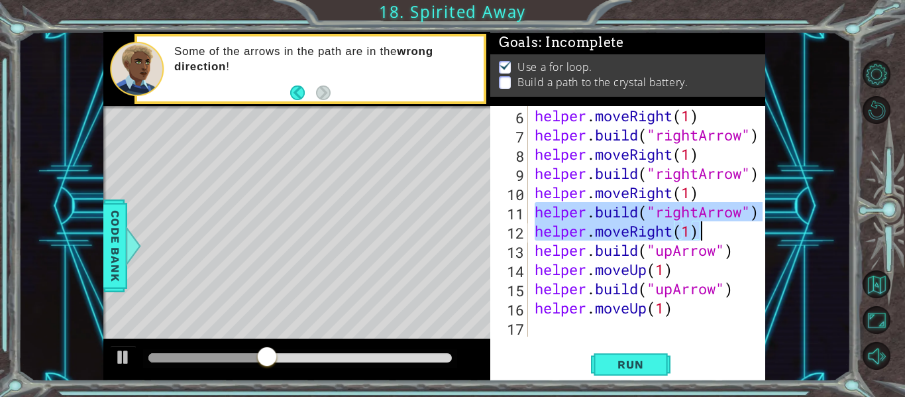
drag, startPoint x: 536, startPoint y: 213, endPoint x: 706, endPoint y: 227, distance: 170.8
click at [706, 227] on div "helper . moveRight ( 1 ) helper . build ( "rightArrow" ) helper . moveRight ( 1…" at bounding box center [650, 240] width 237 height 269
type textarea "[DOMAIN_NAME]("rightArrow") helper.moveRight(1)"
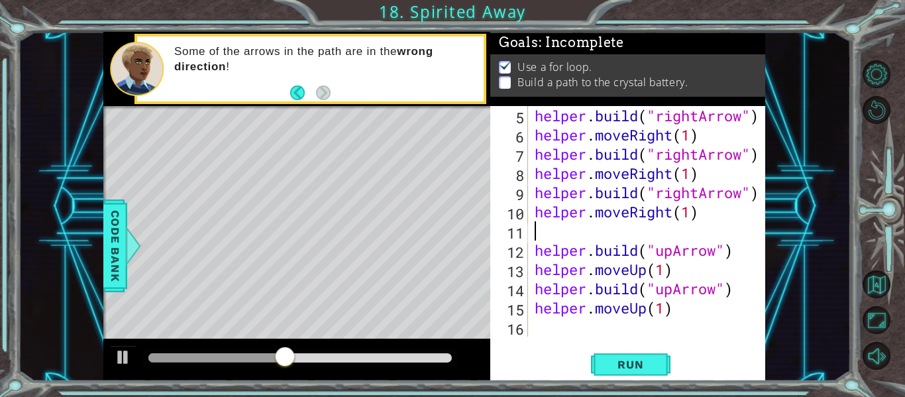
type textarea "helper.moveRight(1)"
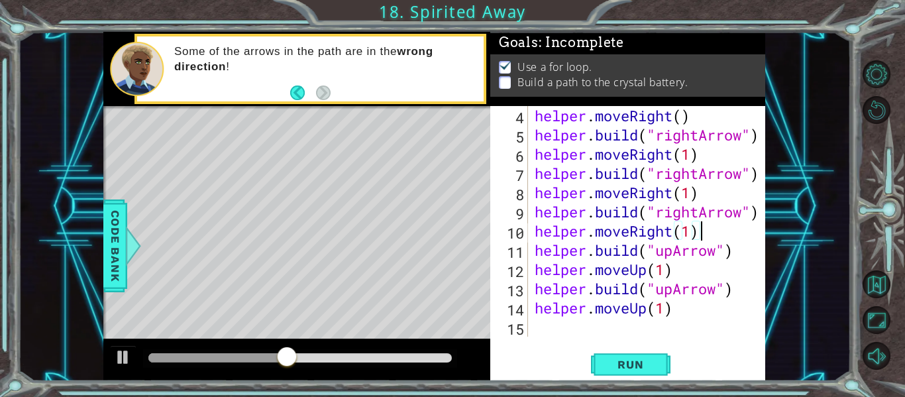
scroll to position [77, 0]
click at [660, 366] on button "Run" at bounding box center [631, 364] width 80 height 27
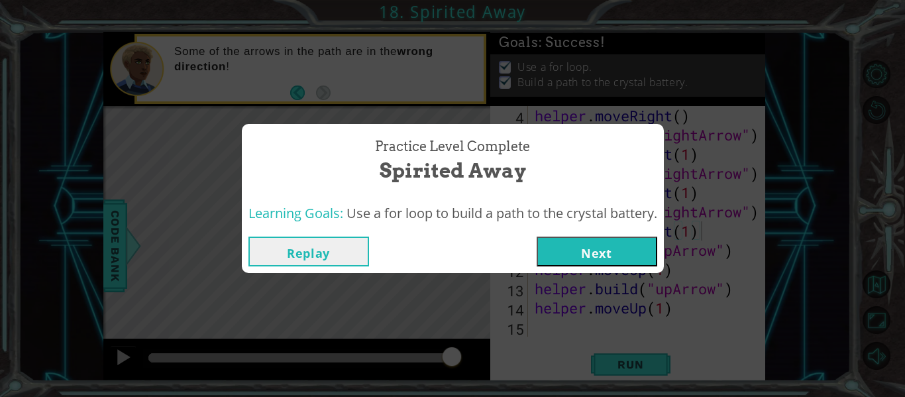
click at [590, 246] on button "Next" at bounding box center [597, 252] width 121 height 30
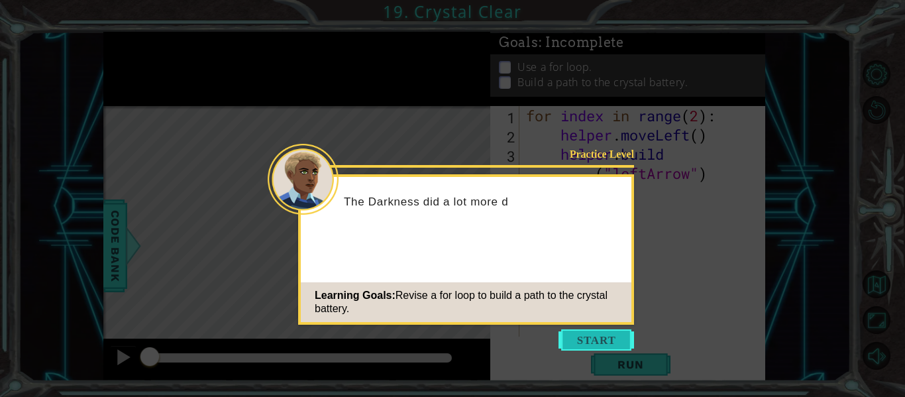
click at [608, 341] on button "Start" at bounding box center [597, 339] width 76 height 21
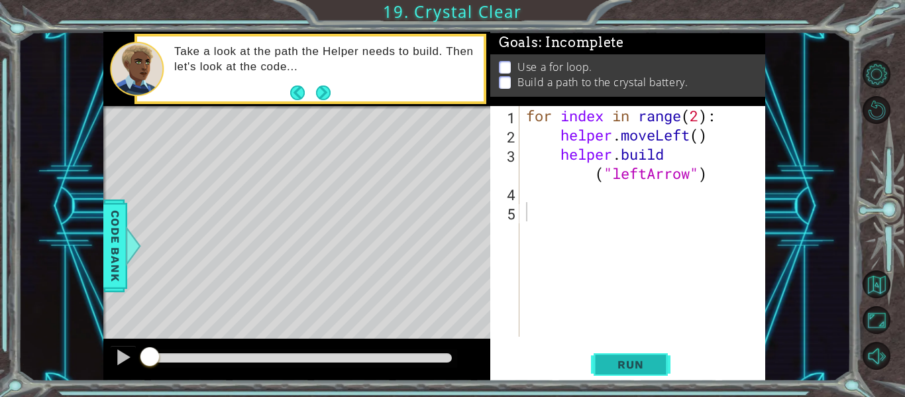
click at [641, 355] on button "Run" at bounding box center [631, 364] width 80 height 27
click at [647, 372] on button "Run" at bounding box center [631, 364] width 80 height 27
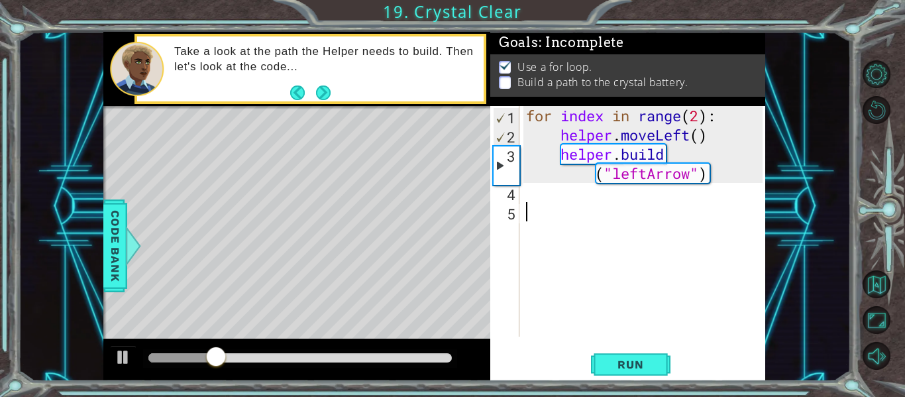
click at [640, 237] on div "for index in range ( 2 ) : helper . moveLeft ( ) helper . build ( "leftArrow" )" at bounding box center [646, 240] width 246 height 269
click at [700, 121] on div "for index in range ( 2 ) : helper . moveLeft ( ) helper . build ( "leftArrow" )" at bounding box center [646, 240] width 246 height 269
type textarea "for index in range(4):"
click at [654, 356] on button "Run" at bounding box center [631, 364] width 80 height 27
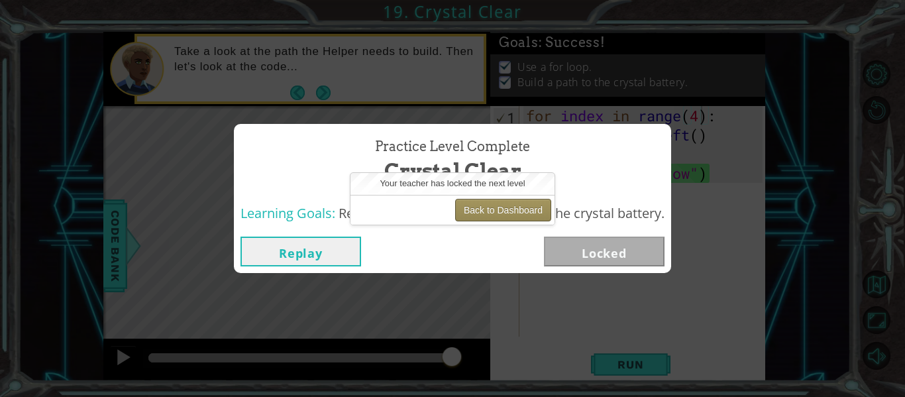
click at [529, 211] on button "Back to Dashboard" at bounding box center [503, 210] width 96 height 23
click at [521, 209] on button "Back to Dashboard" at bounding box center [503, 210] width 96 height 23
click at [522, 208] on button "Back to Dashboard" at bounding box center [503, 210] width 96 height 23
click at [525, 211] on button "Back to Dashboard" at bounding box center [503, 210] width 96 height 23
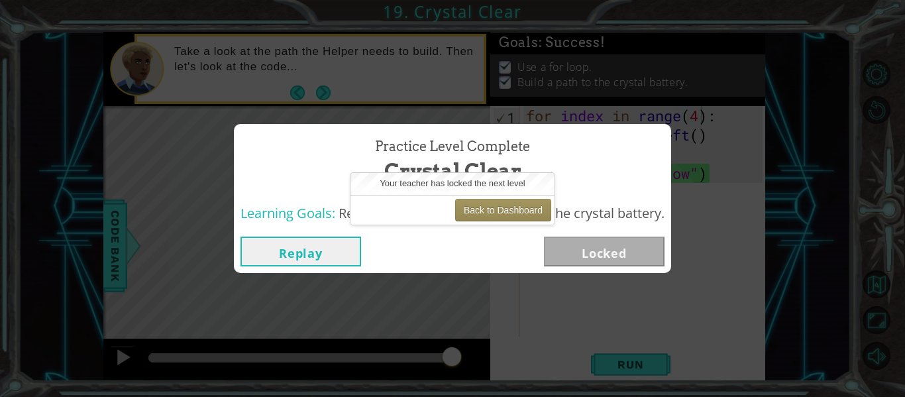
click at [341, 248] on button "Replay" at bounding box center [301, 252] width 121 height 30
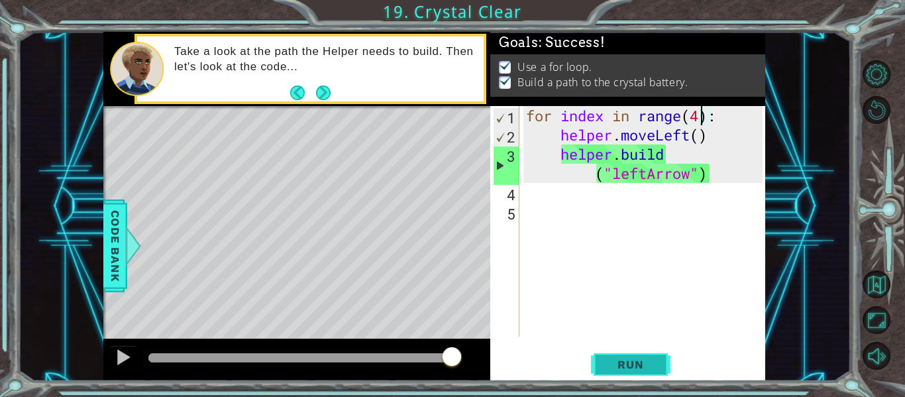
click at [638, 362] on span "Run" at bounding box center [630, 364] width 52 height 13
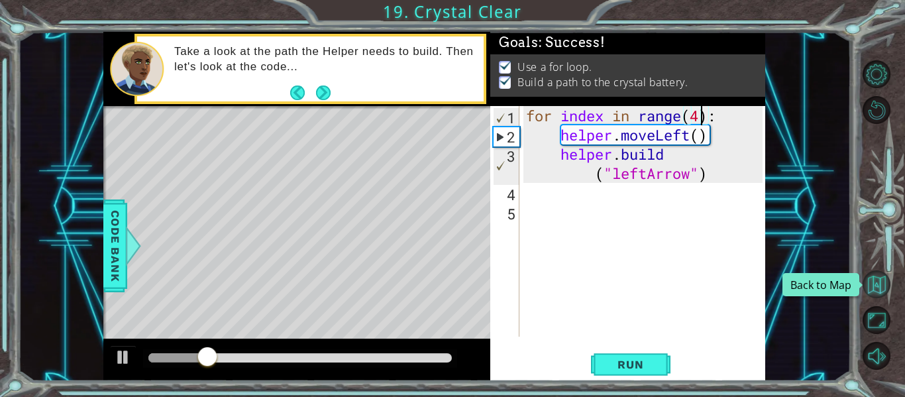
click at [885, 279] on button "Back to Map" at bounding box center [877, 284] width 28 height 28
